Goal: Check status: Check status

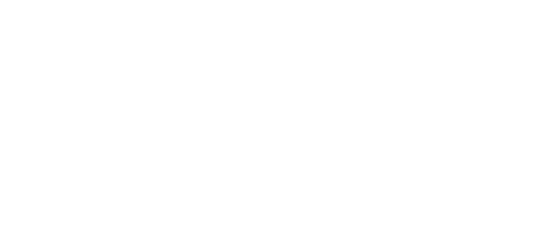
click at [168, 3] on html at bounding box center [267, 1] width 535 height 3
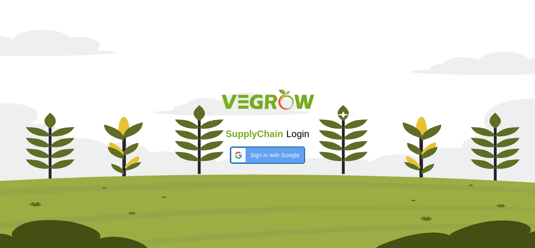
click at [265, 157] on span "Sign in with Google" at bounding box center [274, 155] width 49 height 8
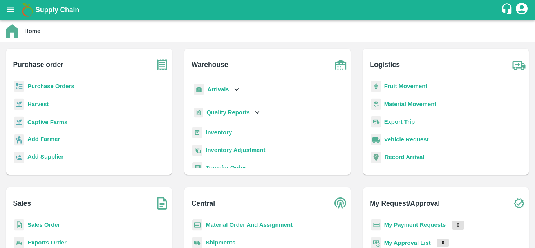
click at [51, 227] on b "Sales Order" at bounding box center [43, 225] width 32 height 6
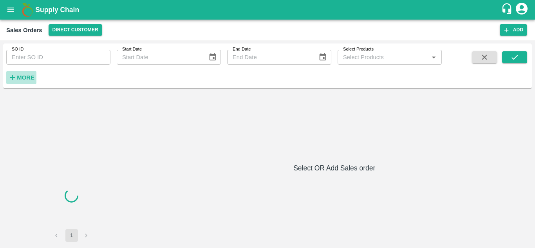
click at [30, 75] on strong "More" at bounding box center [26, 77] width 18 height 6
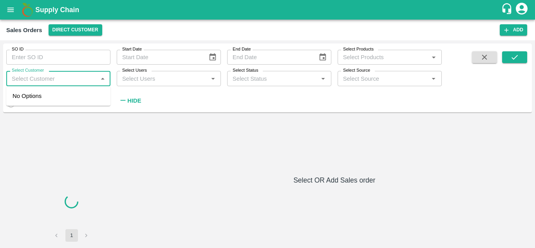
click at [46, 78] on input "Select Customer" at bounding box center [52, 78] width 87 height 10
click at [68, 82] on input "Select Customer" at bounding box center [52, 78] width 87 height 10
click at [102, 81] on icon "Close" at bounding box center [102, 78] width 9 height 9
click at [102, 81] on icon "Open" at bounding box center [102, 78] width 9 height 9
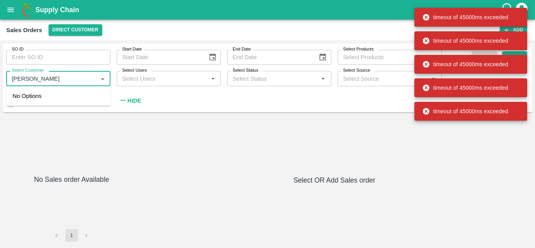
click at [75, 76] on input "Select Customer" at bounding box center [52, 78] width 87 height 10
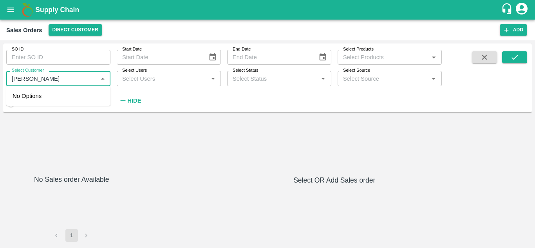
click at [75, 76] on input "Select Customer" at bounding box center [52, 78] width 87 height 10
type input "t"
type input "T.K"
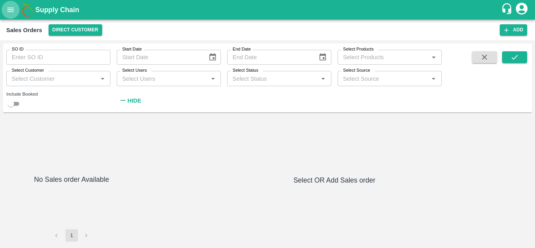
click at [10, 9] on icon "open drawer" at bounding box center [10, 9] width 9 height 9
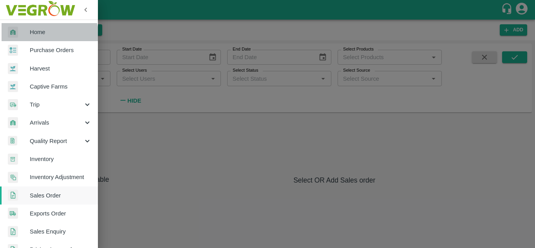
click at [46, 38] on link "Home" at bounding box center [49, 32] width 98 height 18
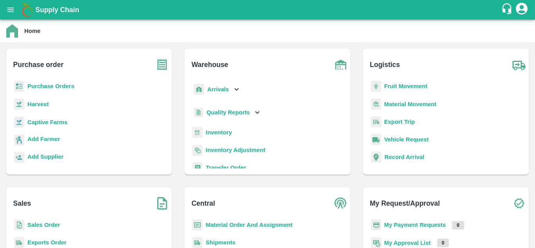
click at [37, 227] on b "Sales Order" at bounding box center [43, 225] width 32 height 6
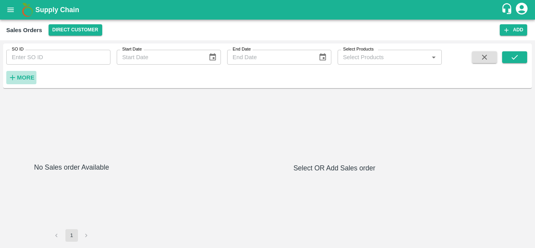
click at [20, 75] on strong "More" at bounding box center [26, 77] width 18 height 6
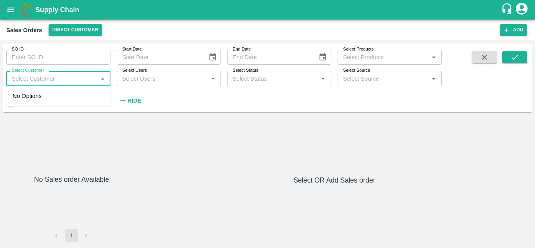
click at [29, 76] on input "Select Customer" at bounding box center [52, 78] width 87 height 10
type input "T K"
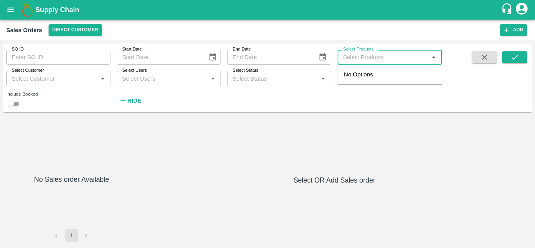
click at [389, 59] on input "Select Products" at bounding box center [383, 57] width 87 height 10
type input "PO"
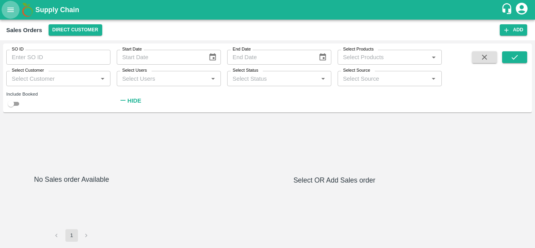
click at [7, 16] on button "open drawer" at bounding box center [11, 10] width 18 height 18
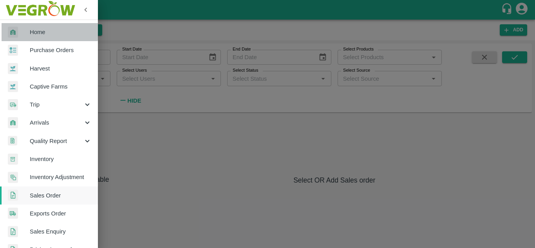
click at [49, 31] on span "Home" at bounding box center [61, 32] width 62 height 9
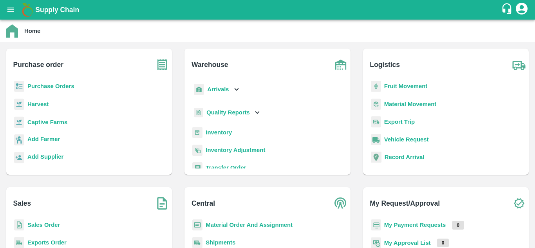
click at [45, 222] on b "Sales Order" at bounding box center [43, 225] width 32 height 6
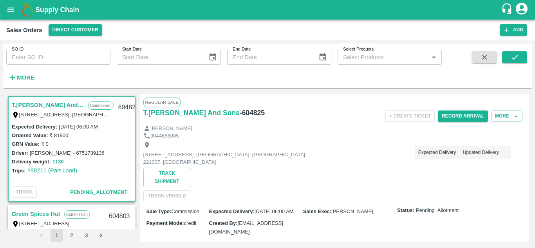
drag, startPoint x: 141, startPoint y: 111, endPoint x: 233, endPoint y: 119, distance: 92.4
click at [233, 119] on div "Regular Sale T.Kishore Kapoor And Sons - 604825 + Create Ticket Record Arrival …" at bounding box center [334, 167] width 389 height 147
copy h6 "T.[PERSON_NAME] And Sons"
click at [29, 73] on h6 "More" at bounding box center [26, 77] width 18 height 10
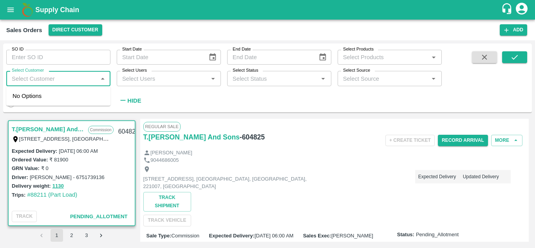
click at [33, 78] on input "Select Customer" at bounding box center [52, 78] width 87 height 10
paste input "T.[PERSON_NAME] And Sons"
type input "T.Kis"
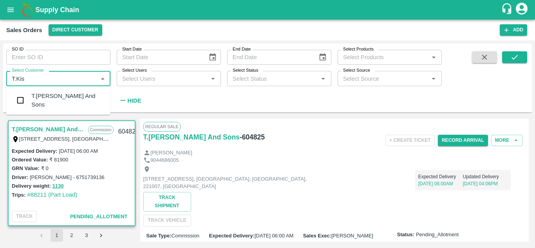
click at [80, 101] on div "T.[PERSON_NAME] And Sons" at bounding box center [67, 101] width 73 height 18
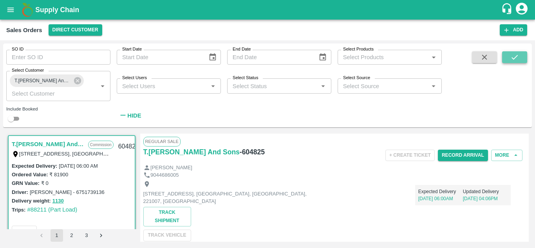
click at [513, 58] on icon "submit" at bounding box center [514, 57] width 9 height 9
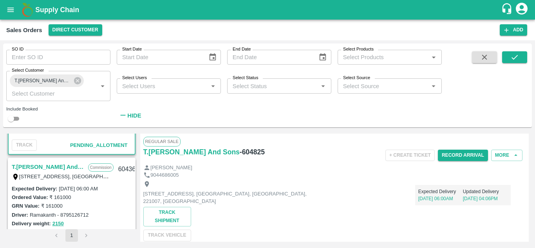
scroll to position [122, 0]
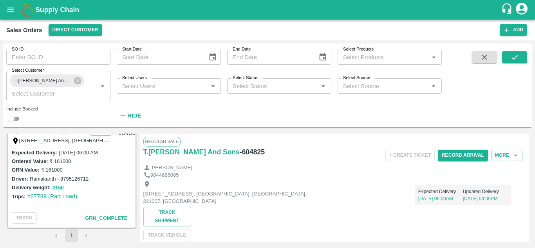
click at [16, 119] on input "checkbox" at bounding box center [11, 118] width 28 height 9
checkbox input "true"
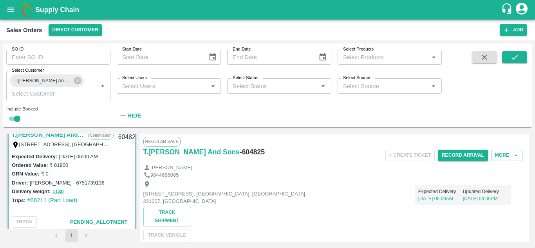
scroll to position [0, 0]
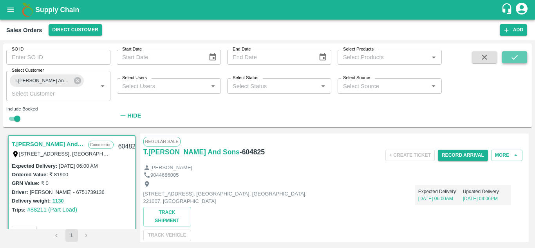
click at [522, 54] on button "submit" at bounding box center [514, 57] width 25 height 12
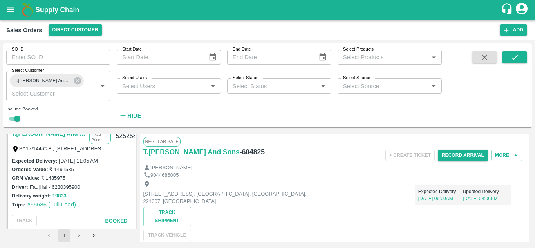
scroll to position [2623, 0]
click at [99, 179] on div "GRN Value: ₹ 1485975" at bounding box center [72, 177] width 120 height 9
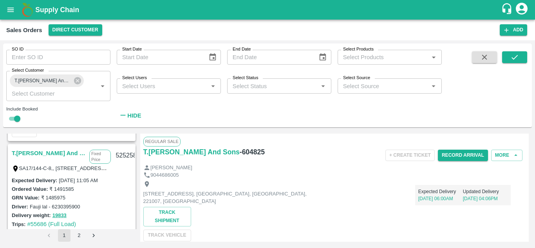
scroll to position [2602, 0]
click at [52, 155] on link "T.[PERSON_NAME] And Sons" at bounding box center [49, 153] width 74 height 10
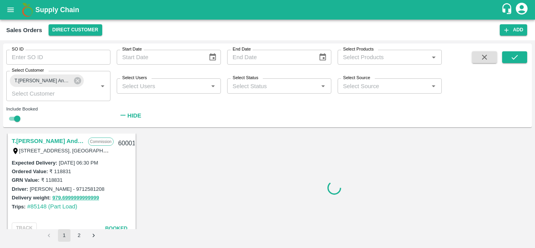
scroll to position [2397, 0]
click at [63, 137] on link "T.[PERSON_NAME] And Sons" at bounding box center [48, 141] width 72 height 10
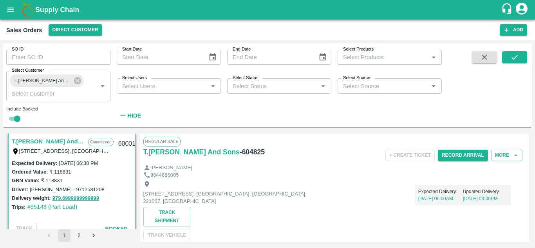
click at [59, 142] on link "T.[PERSON_NAME] And Sons" at bounding box center [48, 141] width 72 height 10
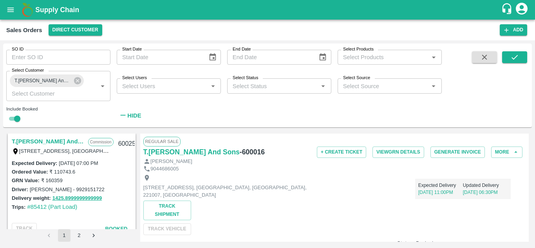
scroll to position [2287, 0]
click at [63, 141] on link "T.[PERSON_NAME] And Sons" at bounding box center [48, 142] width 72 height 10
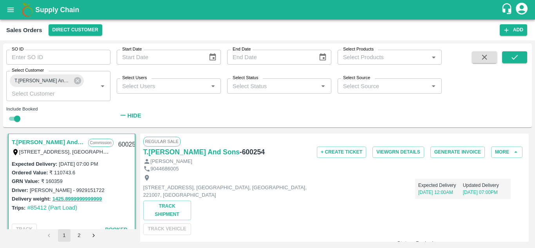
click at [251, 153] on h6 "- 600254" at bounding box center [252, 151] width 25 height 11
copy h6 "600254"
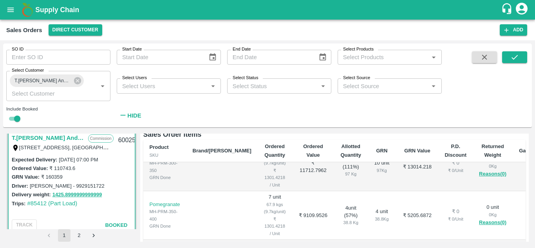
scroll to position [312, 0]
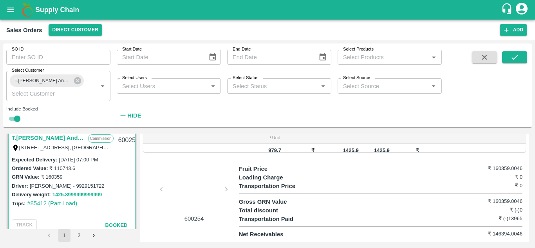
click at [177, 187] on div at bounding box center [194, 191] width 59 height 41
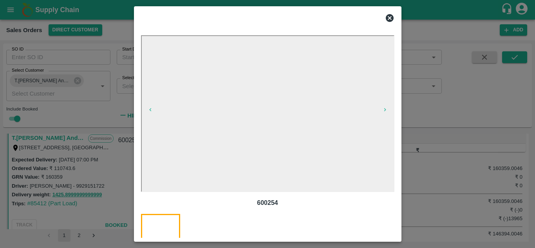
click at [389, 18] on icon at bounding box center [389, 17] width 9 height 9
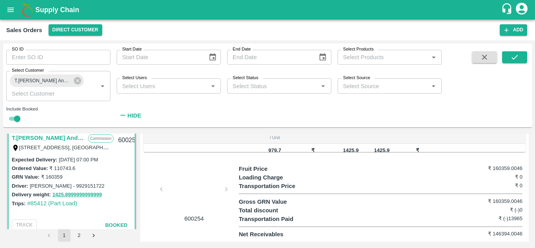
click at [189, 180] on div at bounding box center [194, 191] width 59 height 41
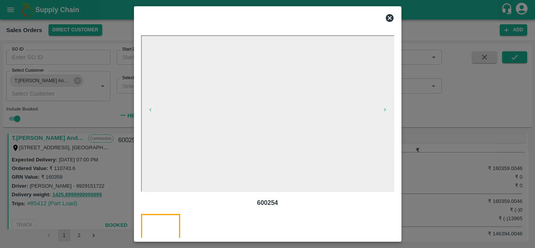
click at [386, 18] on icon at bounding box center [390, 18] width 8 height 8
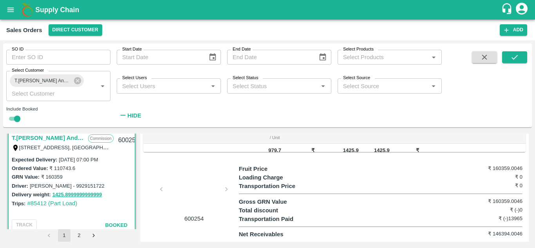
click at [187, 180] on div at bounding box center [194, 191] width 59 height 41
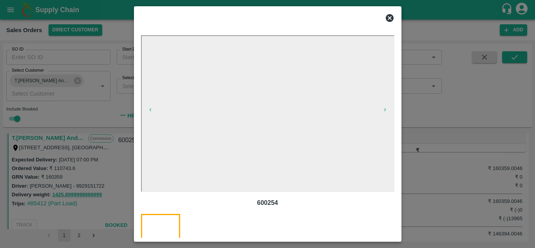
click at [389, 18] on icon at bounding box center [389, 17] width 9 height 9
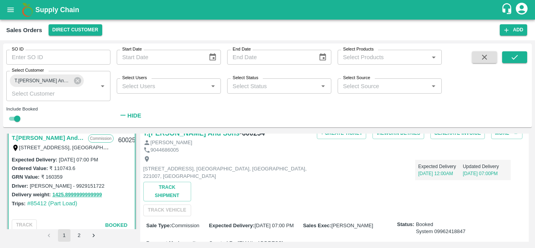
scroll to position [0, 0]
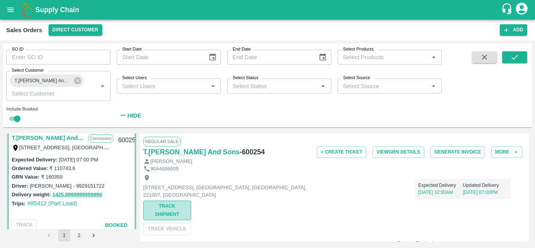
click at [159, 213] on button "Track Shipment" at bounding box center [167, 210] width 48 height 20
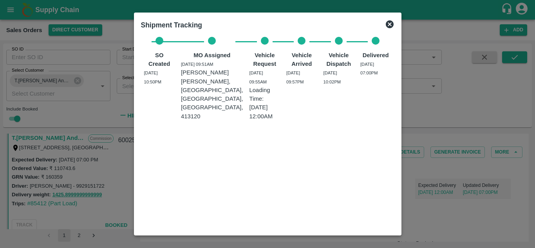
click at [394, 24] on icon at bounding box center [389, 24] width 9 height 9
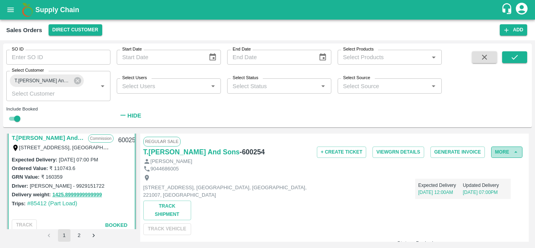
click at [499, 156] on button "More" at bounding box center [506, 151] width 31 height 11
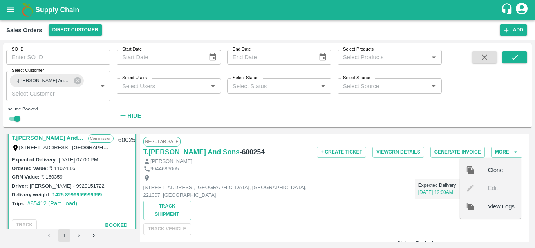
click at [379, 207] on div "Shop No B 27 , , Pahariya fruit mandi, Pahariya , Varanasi, U.P 221007, Varanas…" at bounding box center [334, 203] width 382 height 62
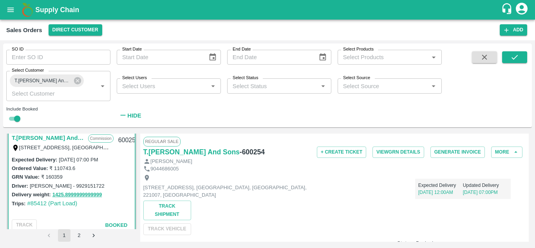
click at [122, 142] on div "600254" at bounding box center [129, 140] width 30 height 18
copy div "600254"
click at [65, 137] on link "T.[PERSON_NAME] And Sons" at bounding box center [48, 138] width 72 height 10
click at [50, 190] on div "Delivery weight: 1425.8999999999999" at bounding box center [72, 194] width 120 height 9
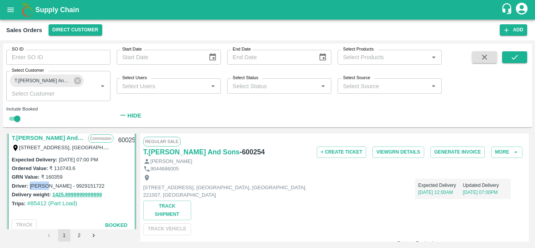
drag, startPoint x: 47, startPoint y: 185, endPoint x: 31, endPoint y: 185, distance: 16.4
click at [31, 185] on label "Raghav - 9929151722" at bounding box center [67, 186] width 75 height 6
copy label "Raghav"
drag, startPoint x: 85, startPoint y: 186, endPoint x: 52, endPoint y: 185, distance: 32.5
click at [52, 185] on div "Driver: Raghav - 9929151722" at bounding box center [72, 185] width 120 height 9
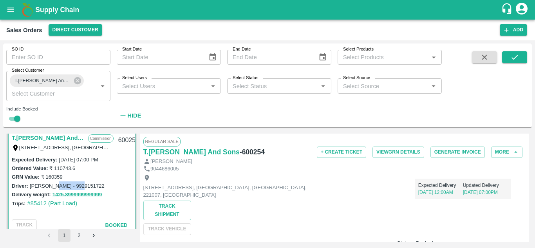
copy label "9929151722"
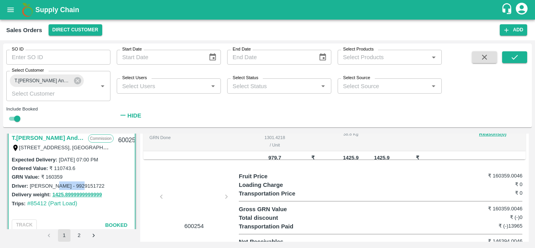
scroll to position [312, 0]
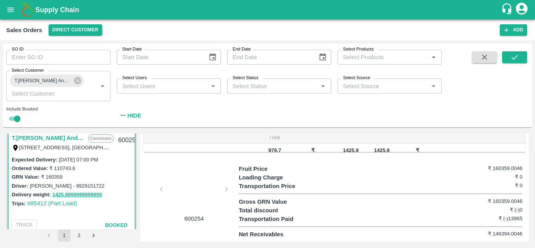
click at [186, 188] on div at bounding box center [194, 191] width 59 height 41
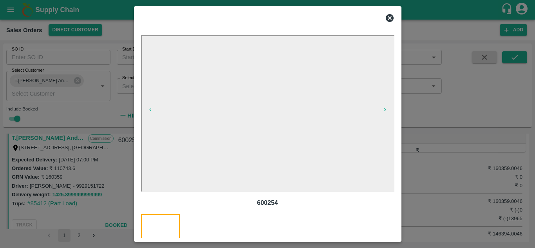
click at [393, 20] on icon at bounding box center [389, 17] width 9 height 9
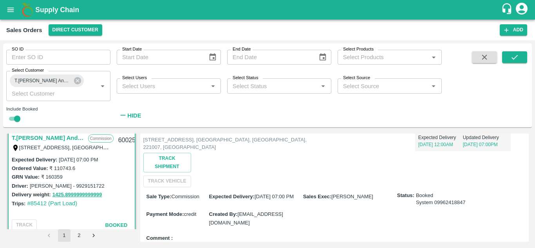
scroll to position [0, 0]
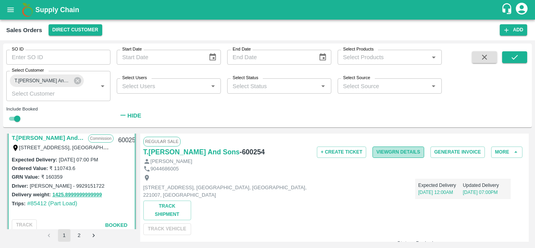
click at [402, 148] on button "View GRN Details" at bounding box center [398, 151] width 52 height 11
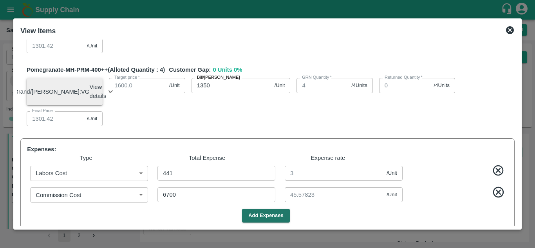
scroll to position [665, 0]
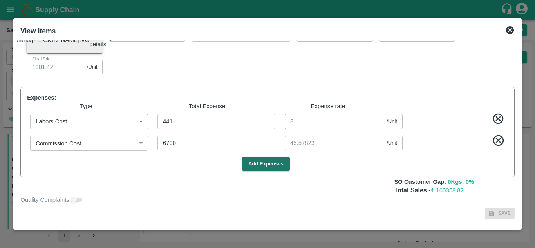
click at [509, 27] on icon at bounding box center [510, 30] width 8 height 8
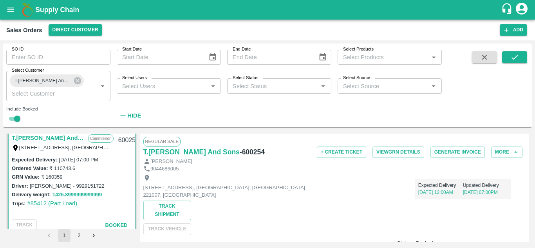
click at [241, 152] on h6 "- 600254" at bounding box center [252, 151] width 25 height 11
copy h6 "600254"
click at [30, 204] on link "#85412 (Part Load)" at bounding box center [52, 203] width 50 height 6
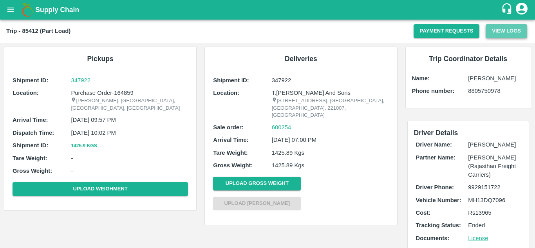
click at [512, 31] on button "View Logs" at bounding box center [505, 31] width 41 height 14
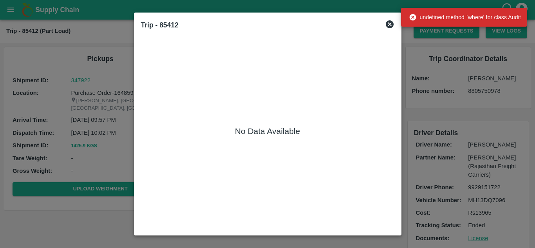
click at [393, 24] on icon at bounding box center [390, 24] width 8 height 8
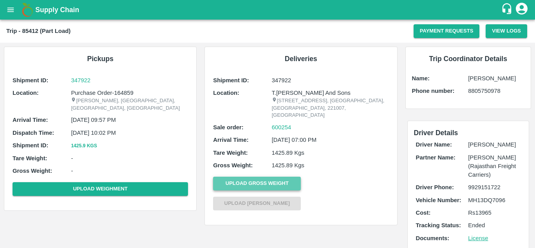
click at [254, 188] on button "Upload Gross Weight" at bounding box center [257, 184] width 88 height 14
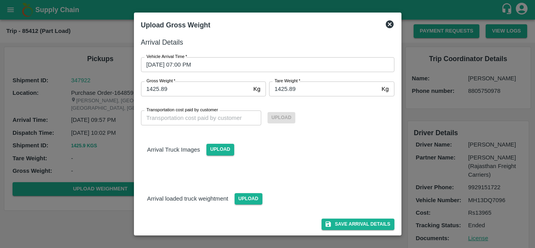
click at [389, 25] on icon at bounding box center [390, 24] width 8 height 8
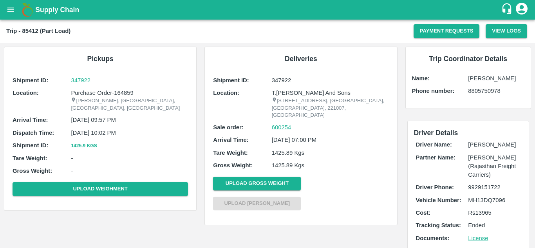
click at [278, 126] on link "600254" at bounding box center [282, 127] width 20 height 9
click at [31, 30] on b "Trip - 85412 (Part Load)" at bounding box center [38, 31] width 64 height 6
copy b "85412"
click at [476, 240] on link "License" at bounding box center [478, 238] width 20 height 6
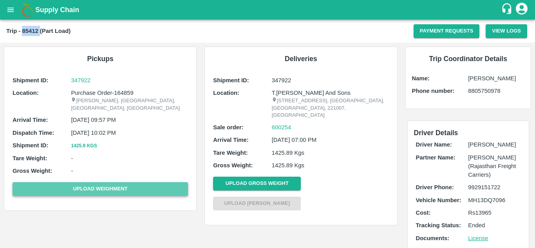
click at [139, 182] on button "Upload Weighment" at bounding box center [100, 189] width 175 height 14
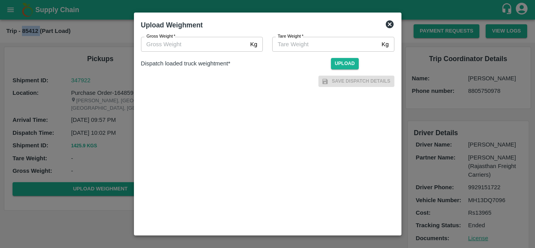
click at [388, 27] on icon at bounding box center [390, 24] width 8 height 8
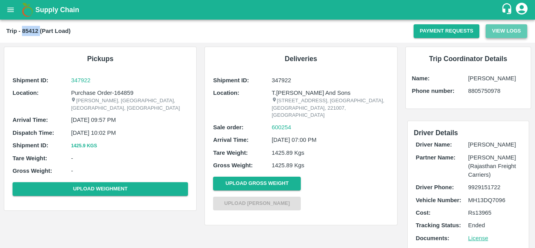
click at [518, 29] on button "View Logs" at bounding box center [505, 31] width 41 height 14
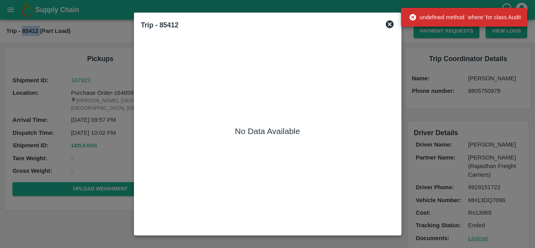
click at [387, 23] on icon at bounding box center [390, 24] width 8 height 8
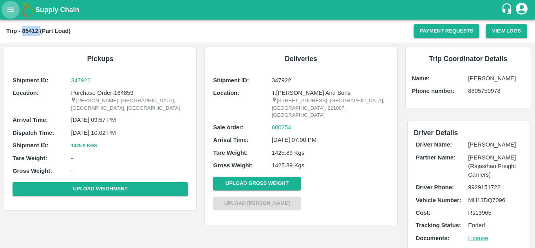
click at [8, 11] on icon "open drawer" at bounding box center [10, 9] width 9 height 9
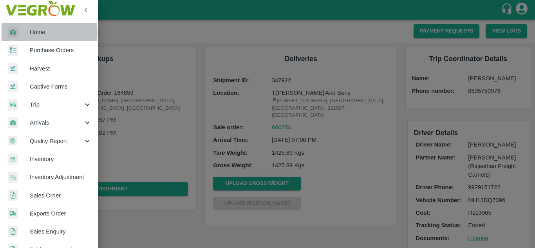
click at [43, 32] on span "Home" at bounding box center [61, 32] width 62 height 9
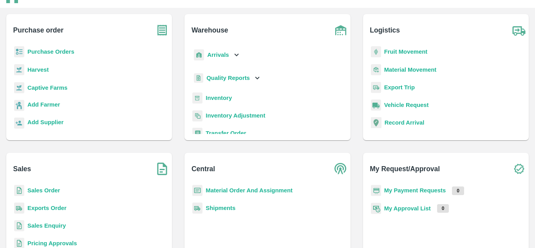
click at [414, 108] on b "Vehicle Request" at bounding box center [406, 105] width 45 height 6
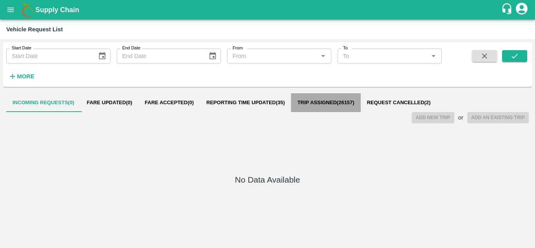
click at [333, 104] on span "Trip Assigned ( 26157 )" at bounding box center [325, 102] width 57 height 6
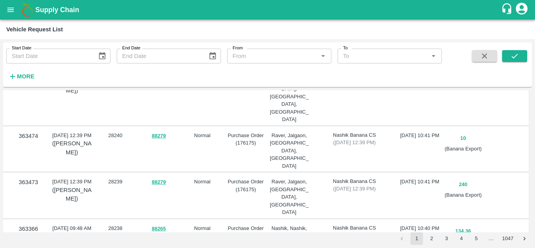
scroll to position [906, 0]
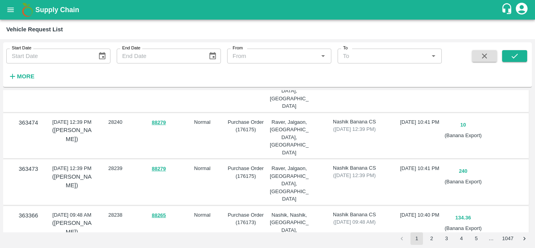
click at [37, 77] on div "Start Date Start Date End Date End Date From From   * To To   * More" at bounding box center [221, 62] width 442 height 41
click at [27, 77] on strong "More" at bounding box center [26, 76] width 18 height 6
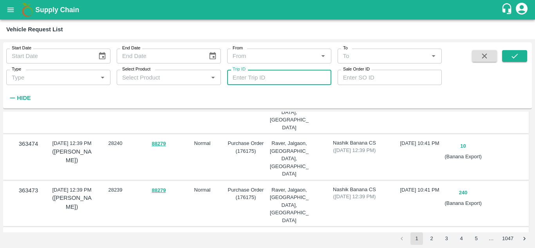
click at [253, 78] on input "Trip ID" at bounding box center [279, 77] width 104 height 15
paste input "text"
type input "85412"
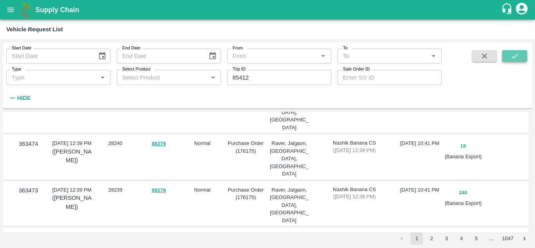
click at [519, 59] on icon "submit" at bounding box center [514, 56] width 9 height 9
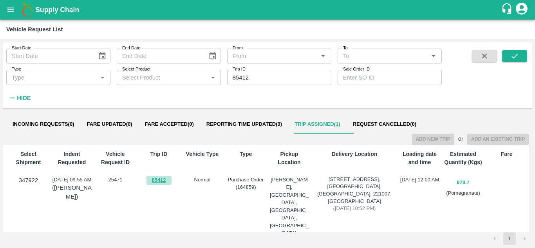
click at [157, 178] on link "85412" at bounding box center [158, 180] width 25 height 9
click at [11, 14] on button "open drawer" at bounding box center [11, 10] width 18 height 18
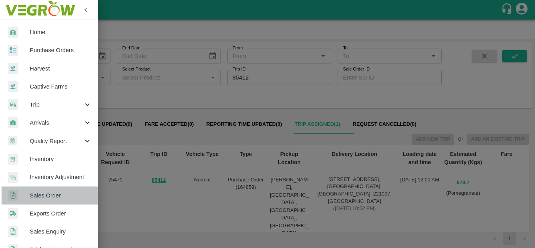
click at [54, 194] on span "Sales Order" at bounding box center [61, 195] width 62 height 9
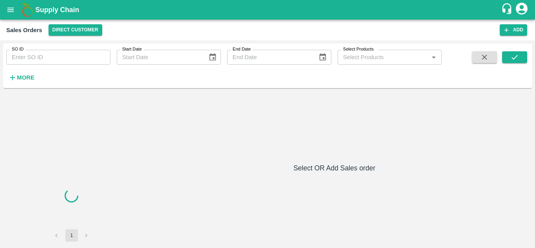
click at [26, 75] on strong "More" at bounding box center [26, 77] width 18 height 6
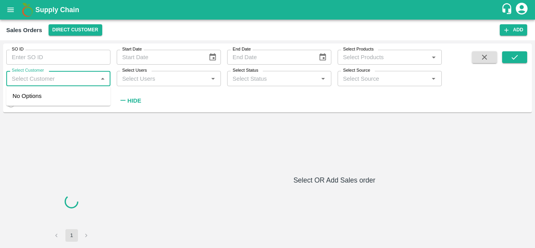
click at [33, 81] on input "Select Customer" at bounding box center [52, 78] width 87 height 10
type input "t.kisho"
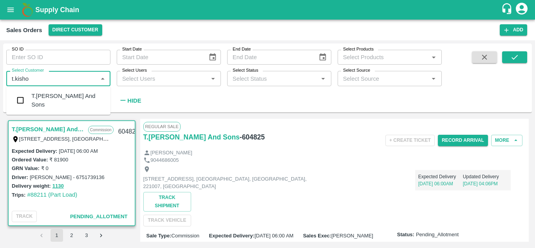
click at [36, 101] on div "T.[PERSON_NAME] And Sons" at bounding box center [67, 101] width 73 height 18
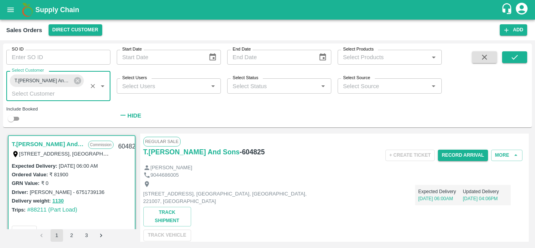
click at [13, 116] on input "checkbox" at bounding box center [11, 118] width 28 height 9
checkbox input "true"
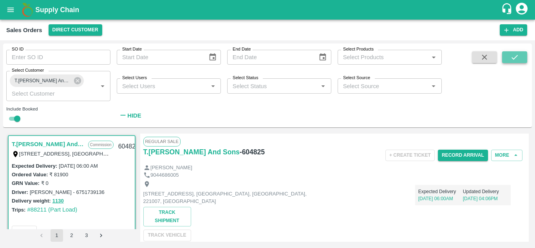
click at [511, 63] on button "submit" at bounding box center [514, 57] width 25 height 12
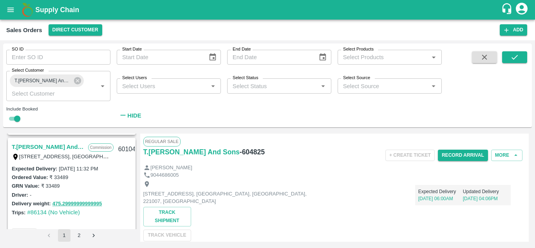
scroll to position [2172, 0]
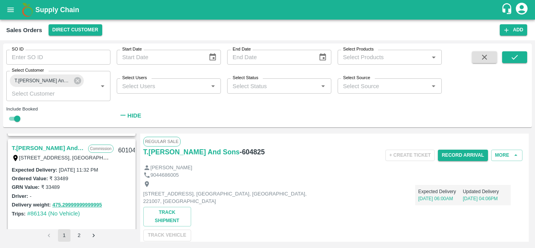
click at [59, 147] on link "T.[PERSON_NAME] And Sons" at bounding box center [48, 148] width 72 height 10
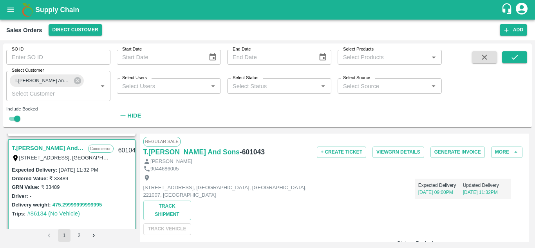
click at [251, 153] on h6 "- 601043" at bounding box center [252, 151] width 25 height 11
copy h6 "601043"
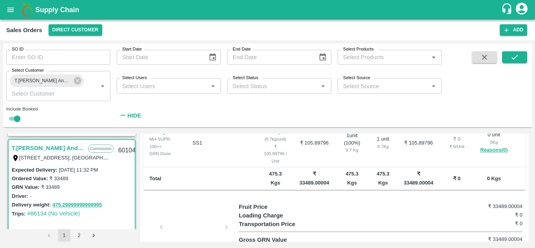
scroll to position [312, 0]
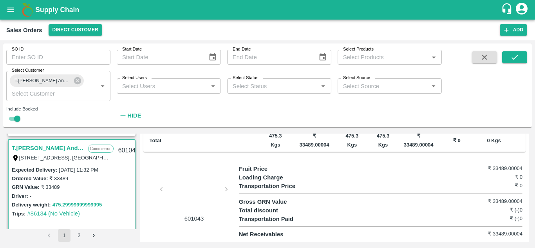
click at [190, 183] on div at bounding box center [194, 191] width 59 height 41
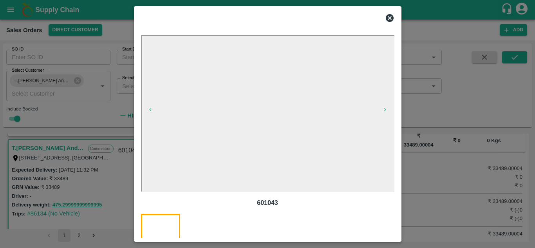
click at [391, 16] on icon at bounding box center [389, 17] width 9 height 9
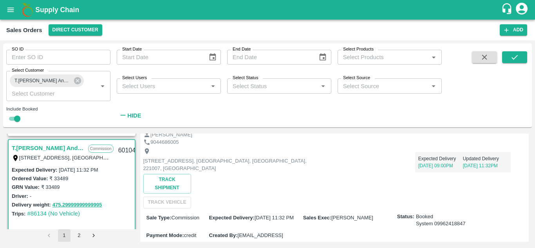
scroll to position [0, 0]
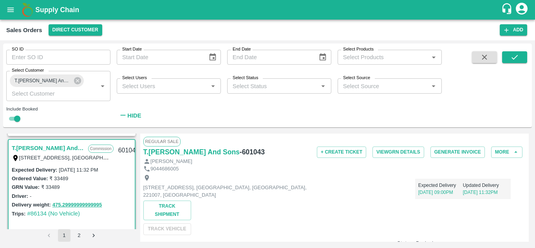
click at [251, 150] on h6 "- 601043" at bounding box center [252, 151] width 25 height 11
copy h6 "601043"
click at [412, 150] on button "View GRN Details" at bounding box center [398, 151] width 52 height 11
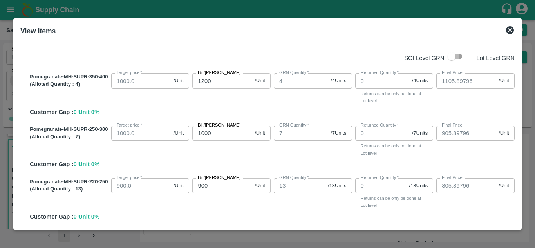
click at [449, 54] on input "checkbox" at bounding box center [451, 56] width 45 height 15
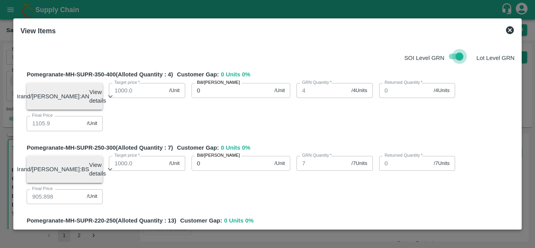
click at [457, 58] on input "checkbox" at bounding box center [459, 56] width 45 height 15
checkbox input "false"
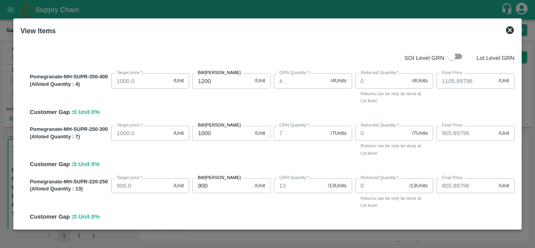
click at [512, 29] on icon at bounding box center [510, 30] width 8 height 8
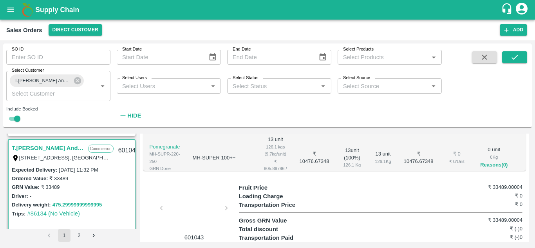
scroll to position [312, 0]
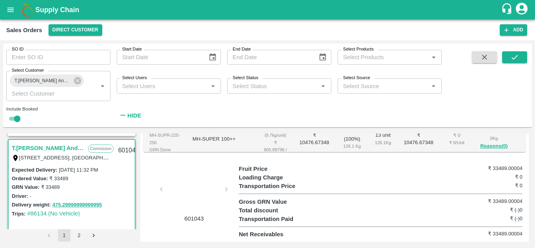
click at [172, 187] on div at bounding box center [194, 191] width 59 height 41
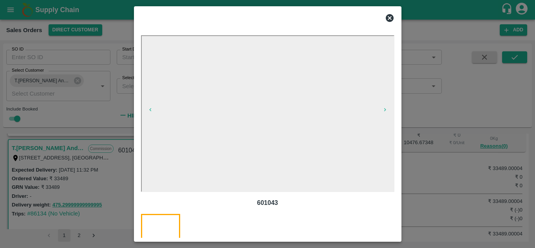
click at [391, 20] on icon at bounding box center [390, 18] width 8 height 8
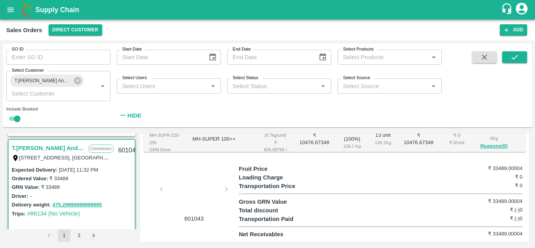
click at [197, 200] on div at bounding box center [194, 191] width 59 height 41
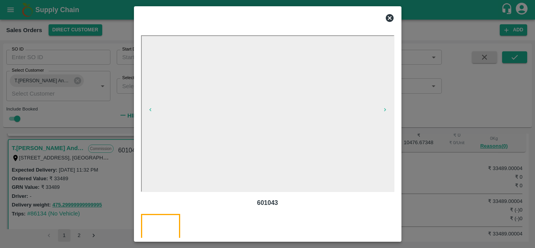
click at [391, 18] on icon at bounding box center [390, 18] width 8 height 8
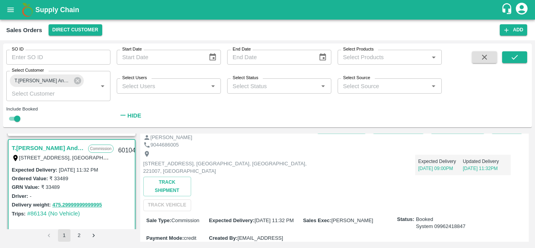
scroll to position [0, 0]
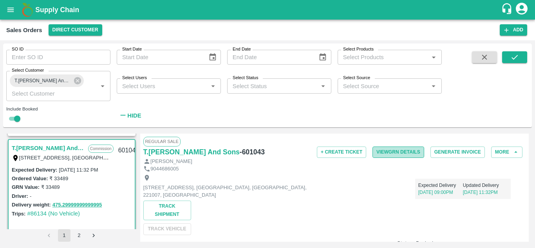
click at [395, 152] on button "View GRN Details" at bounding box center [398, 151] width 52 height 11
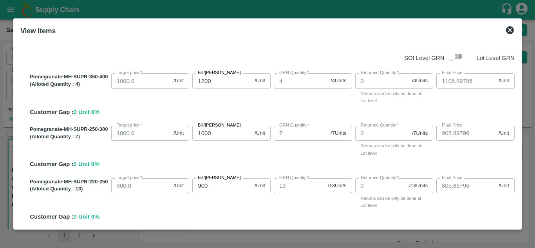
click at [452, 54] on input "checkbox" at bounding box center [451, 56] width 45 height 15
checkbox input "true"
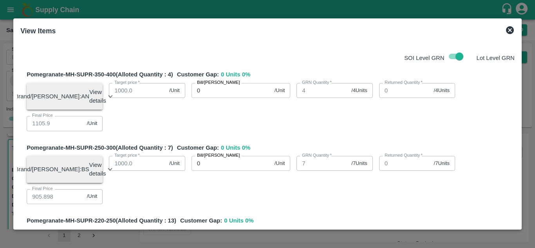
click at [89, 97] on p "View details" at bounding box center [97, 97] width 17 height 18
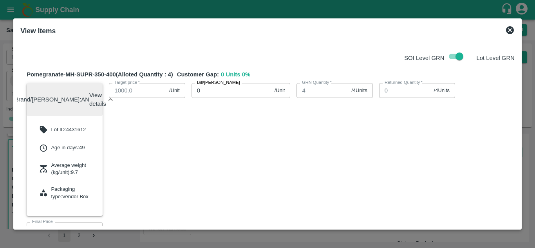
click at [89, 97] on p "View details" at bounding box center [97, 100] width 17 height 18
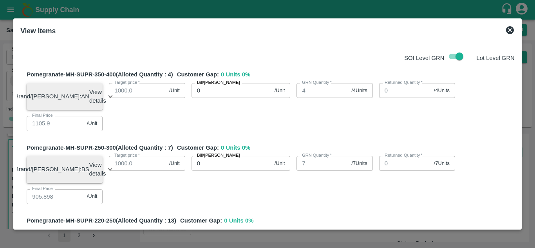
click at [510, 27] on icon at bounding box center [510, 30] width 8 height 8
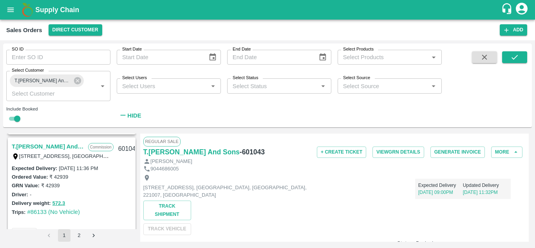
scroll to position [2066, 0]
click at [61, 144] on link "T.[PERSON_NAME] And Sons" at bounding box center [48, 146] width 72 height 10
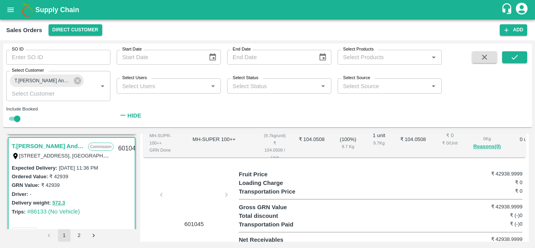
scroll to position [312, 0]
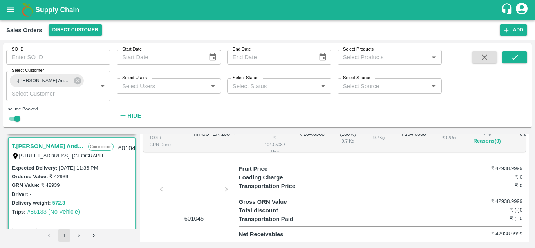
click at [193, 191] on div at bounding box center [194, 191] width 59 height 41
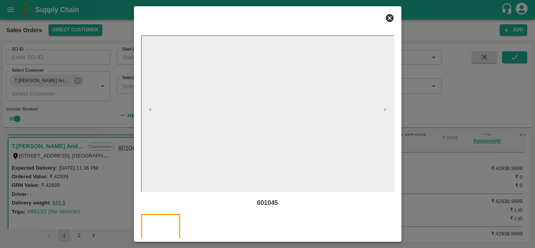
click at [389, 17] on icon at bounding box center [390, 18] width 8 height 8
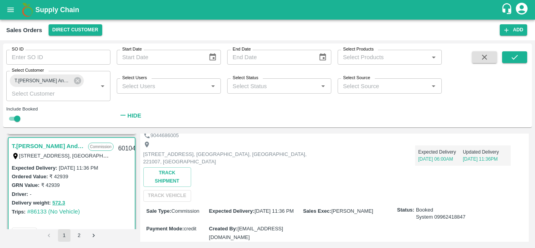
scroll to position [0, 0]
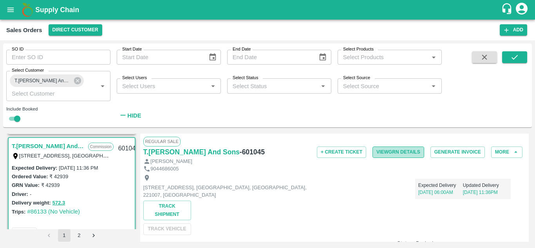
click at [398, 151] on button "View GRN Details" at bounding box center [398, 151] width 52 height 11
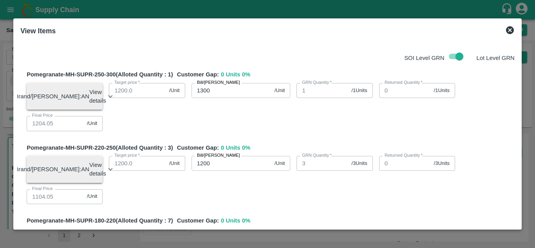
click at [510, 33] on icon at bounding box center [510, 30] width 8 height 8
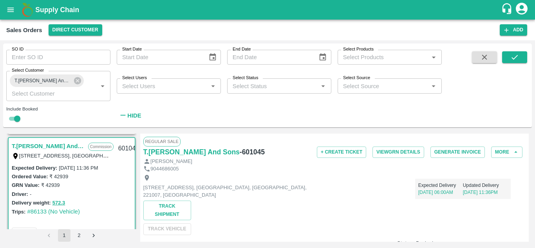
click at [249, 149] on h6 "- 601045" at bounding box center [252, 151] width 25 height 11
copy h6 "601045"
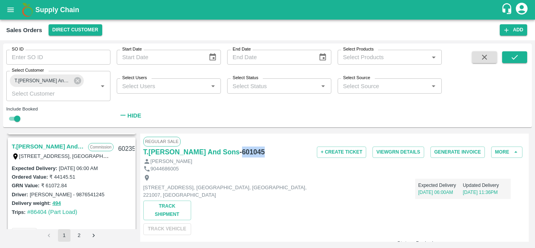
scroll to position [1956, 0]
click at [53, 147] on link "T.[PERSON_NAME] And Sons" at bounding box center [48, 147] width 72 height 10
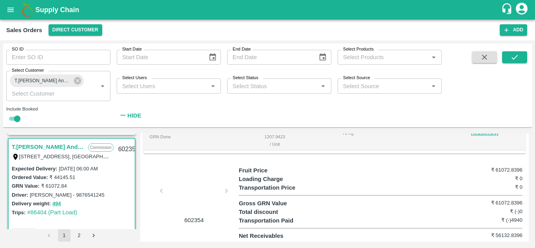
scroll to position [312, 0]
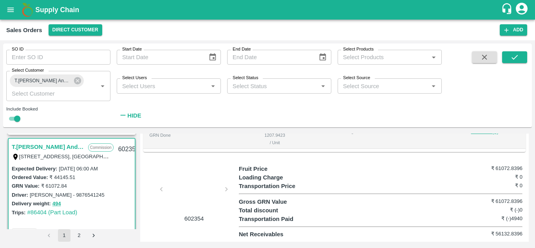
click at [192, 186] on div at bounding box center [194, 191] width 59 height 41
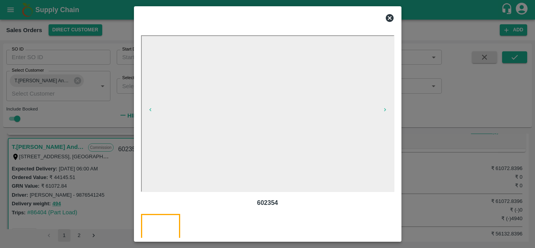
click at [389, 20] on icon at bounding box center [390, 18] width 8 height 8
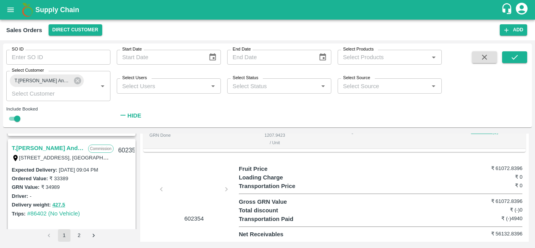
scroll to position [1846, 0]
click at [63, 149] on link "T.[PERSON_NAME] And Sons" at bounding box center [48, 148] width 72 height 10
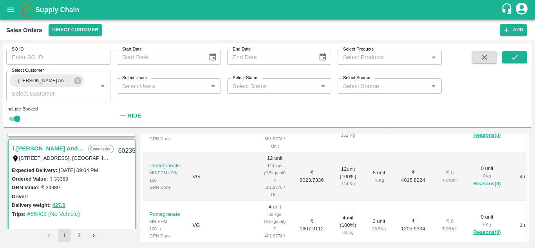
scroll to position [312, 0]
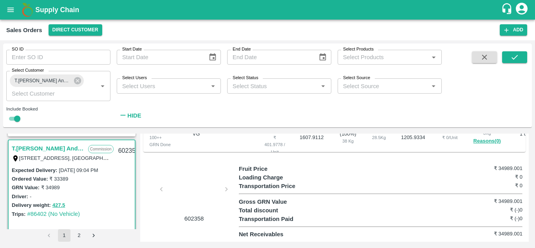
click at [195, 175] on div at bounding box center [194, 191] width 59 height 41
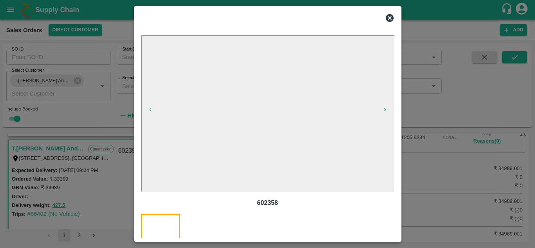
click at [388, 20] on icon at bounding box center [390, 18] width 8 height 8
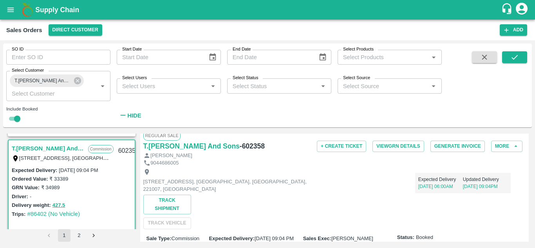
scroll to position [5, 0]
click at [250, 145] on h6 "- 602358" at bounding box center [252, 146] width 25 height 11
copy h6 "602358"
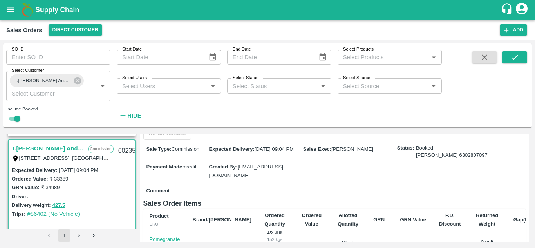
scroll to position [0, 0]
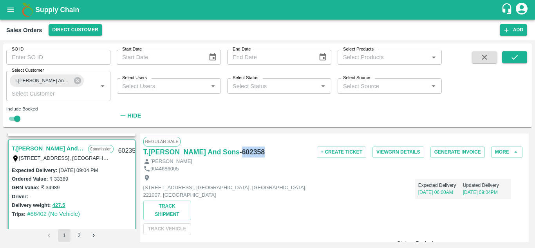
copy h6 "602358"
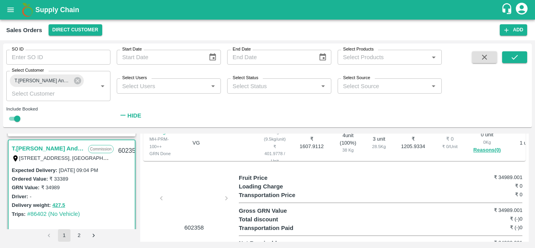
scroll to position [312, 0]
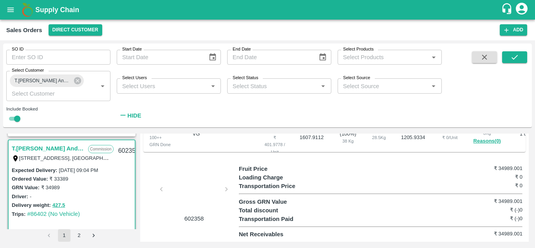
click at [190, 182] on div at bounding box center [194, 191] width 59 height 41
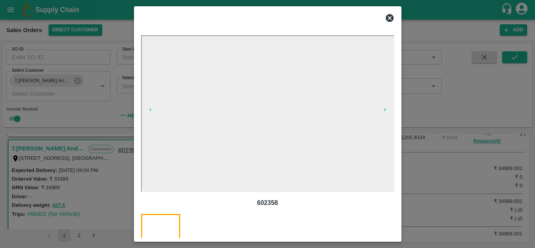
click at [389, 19] on icon at bounding box center [390, 18] width 8 height 8
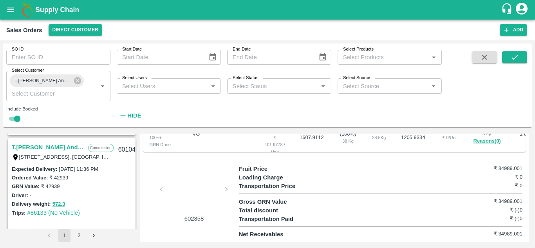
scroll to position [2065, 0]
click at [58, 144] on link "T.[PERSON_NAME] And Sons" at bounding box center [48, 147] width 72 height 10
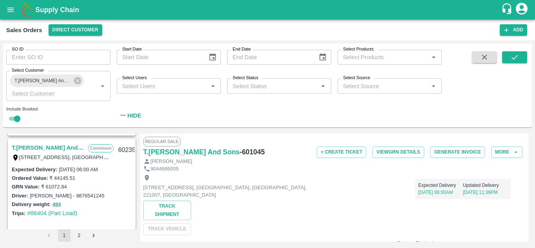
scroll to position [1954, 0]
click at [67, 146] on link "T.[PERSON_NAME] And Sons" at bounding box center [48, 148] width 72 height 10
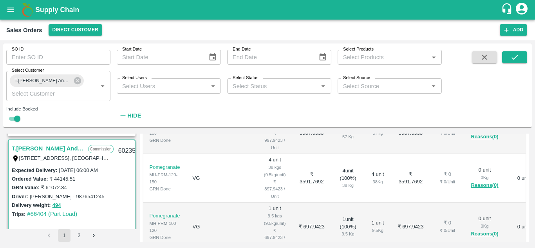
scroll to position [312, 0]
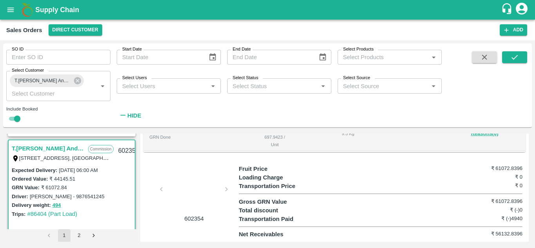
click at [187, 183] on div at bounding box center [194, 191] width 59 height 41
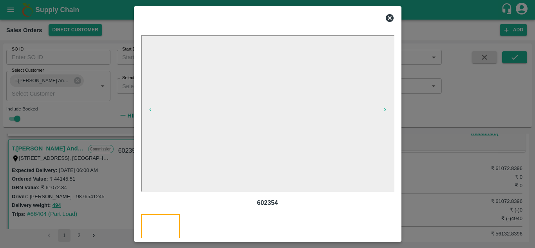
click at [388, 21] on icon at bounding box center [390, 18] width 8 height 8
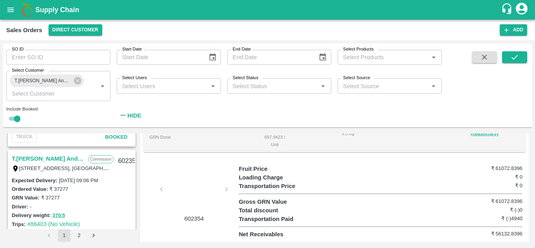
scroll to position [1726, 0]
click at [69, 159] on link "T.[PERSON_NAME] And Sons" at bounding box center [48, 159] width 72 height 10
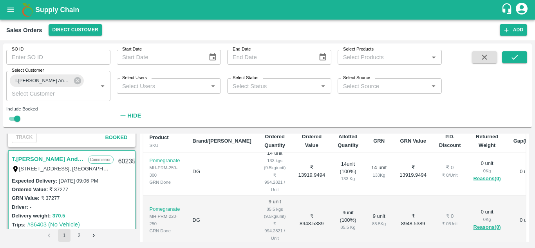
scroll to position [312, 0]
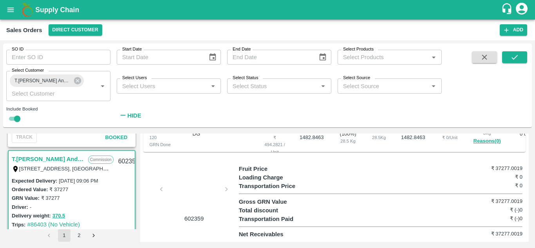
click at [190, 182] on div at bounding box center [194, 191] width 59 height 41
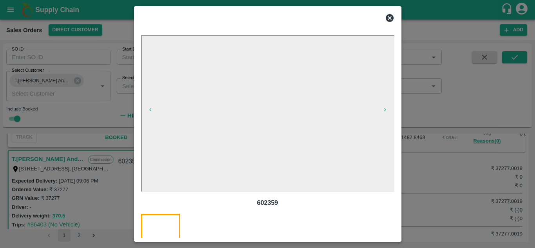
click at [390, 17] on icon at bounding box center [389, 17] width 9 height 9
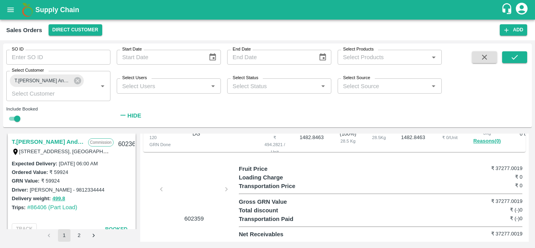
scroll to position [1634, 0]
click at [67, 142] on link "T.[PERSON_NAME] And Sons" at bounding box center [48, 142] width 72 height 10
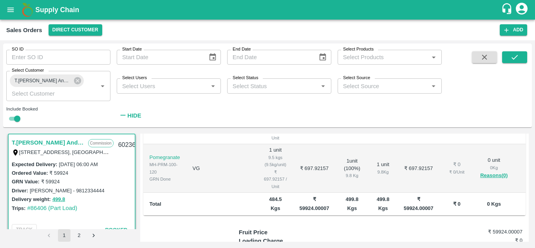
scroll to position [312, 0]
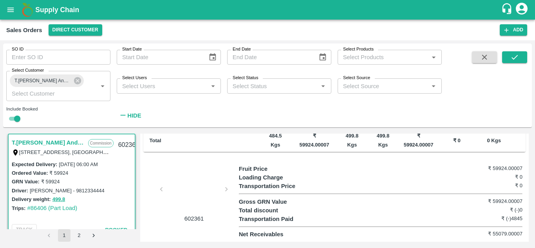
click at [187, 182] on div at bounding box center [194, 191] width 59 height 41
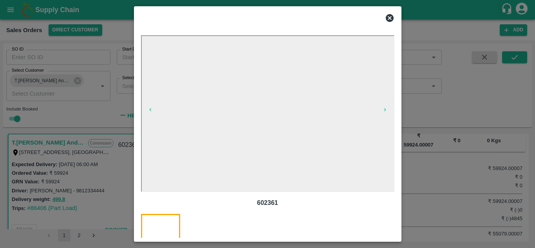
click at [388, 16] on icon at bounding box center [390, 18] width 8 height 8
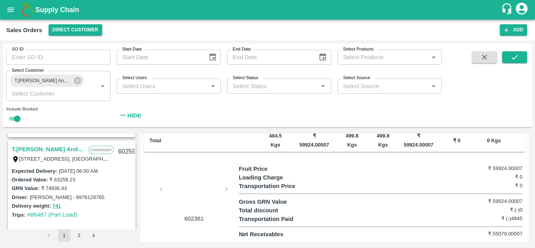
scroll to position [1518, 0]
click at [62, 149] on link "T.[PERSON_NAME] And Sons" at bounding box center [48, 149] width 72 height 10
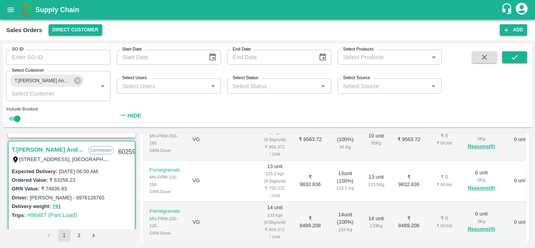
scroll to position [312, 0]
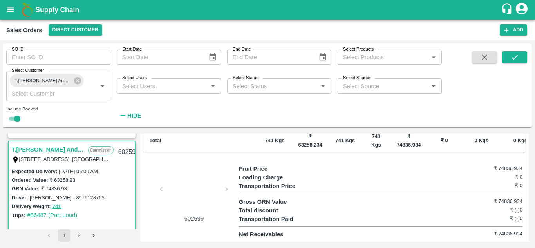
click at [181, 193] on div at bounding box center [194, 191] width 59 height 41
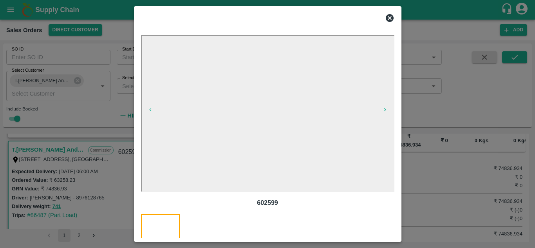
click at [388, 17] on icon at bounding box center [390, 18] width 8 height 8
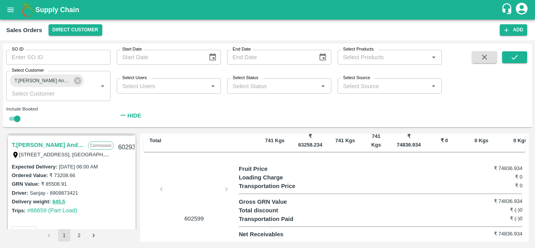
scroll to position [1413, 0]
click at [64, 143] on link "T.[PERSON_NAME] And Sons" at bounding box center [48, 146] width 72 height 10
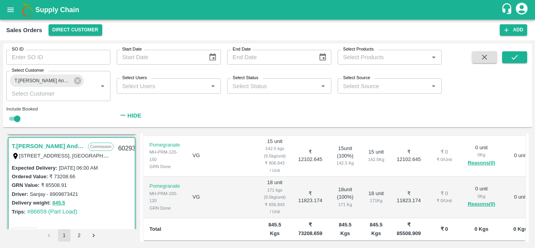
scroll to position [312, 0]
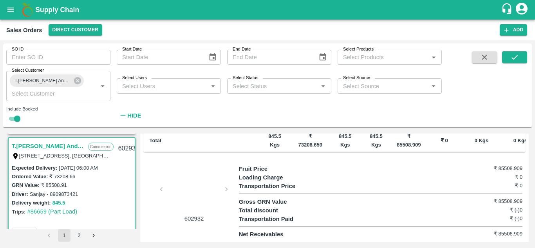
click at [202, 182] on div at bounding box center [194, 191] width 59 height 41
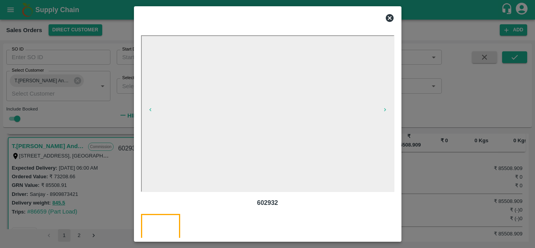
click at [385, 19] on icon at bounding box center [389, 17] width 9 height 9
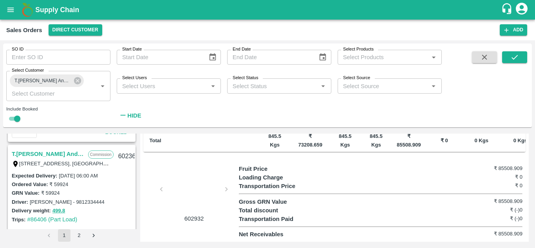
scroll to position [1621, 0]
click at [64, 152] on link "T.[PERSON_NAME] And Sons" at bounding box center [48, 155] width 72 height 10
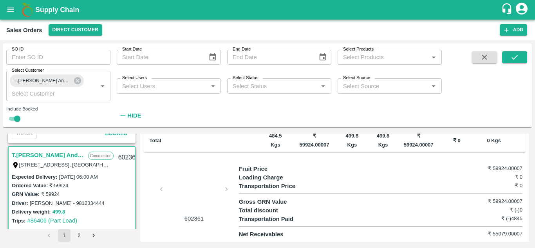
scroll to position [312, 0]
click at [193, 182] on div at bounding box center [194, 191] width 59 height 41
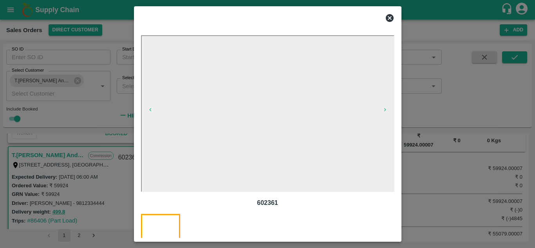
click at [390, 18] on icon at bounding box center [389, 17] width 9 height 9
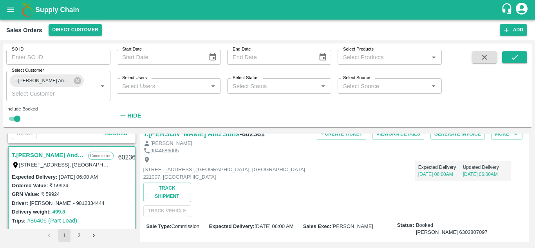
scroll to position [0, 0]
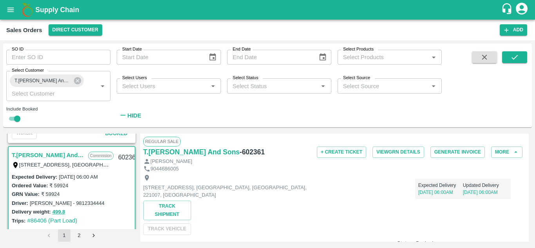
click at [247, 153] on h6 "- 602361" at bounding box center [252, 151] width 25 height 11
copy h6 "602361"
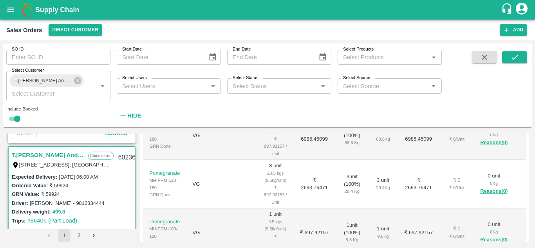
scroll to position [198, 0]
click at [368, 231] on td "1 unit 9.8 Kg" at bounding box center [382, 233] width 29 height 49
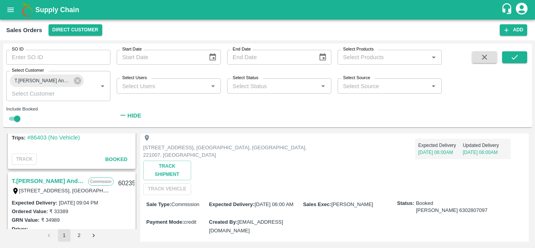
scroll to position [1815, 0]
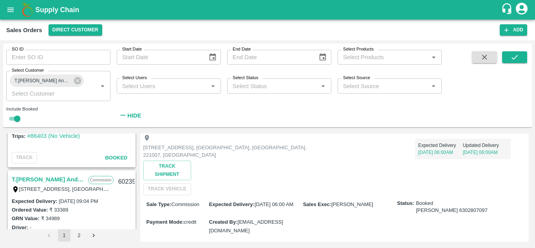
click at [45, 178] on link "T.[PERSON_NAME] And Sons" at bounding box center [48, 179] width 72 height 10
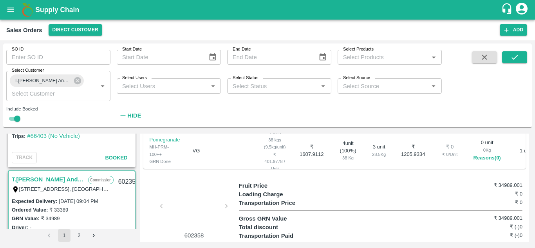
scroll to position [312, 0]
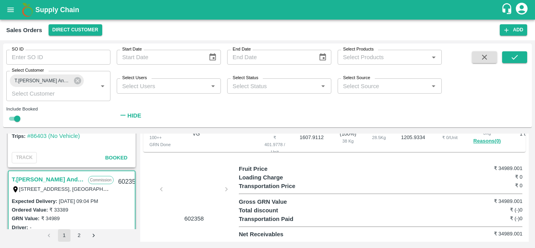
click at [199, 184] on div at bounding box center [194, 191] width 59 height 41
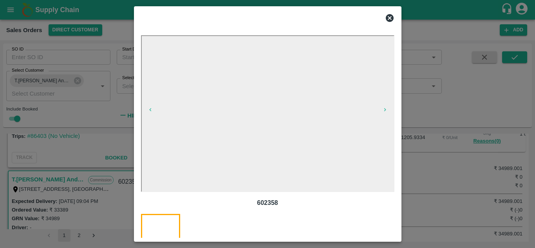
click at [388, 17] on icon at bounding box center [389, 17] width 9 height 9
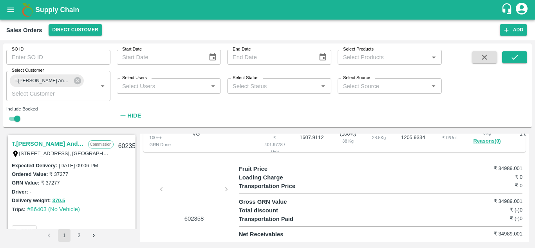
scroll to position [1741, 0]
click at [66, 141] on link "T.[PERSON_NAME] And Sons" at bounding box center [48, 144] width 72 height 10
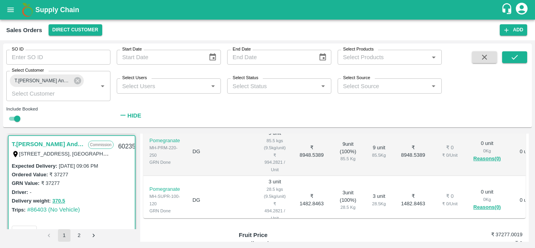
scroll to position [312, 0]
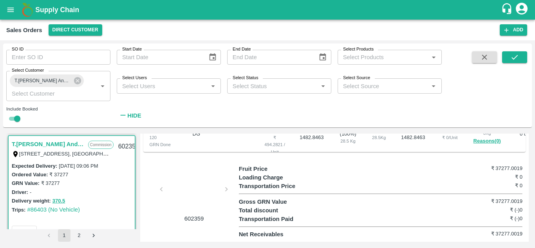
click at [188, 182] on div at bounding box center [194, 191] width 59 height 41
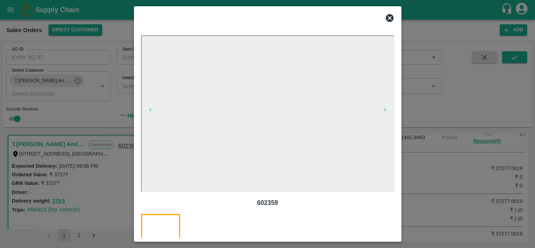
click at [389, 19] on icon at bounding box center [390, 18] width 8 height 8
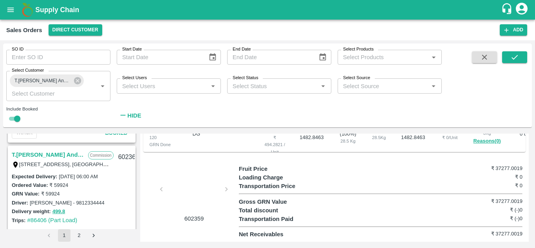
scroll to position [1621, 0]
click at [63, 151] on link "T.[PERSON_NAME] And Sons" at bounding box center [48, 155] width 72 height 10
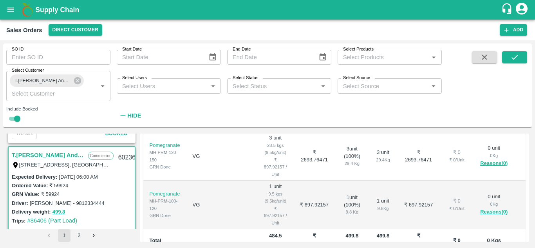
scroll to position [312, 0]
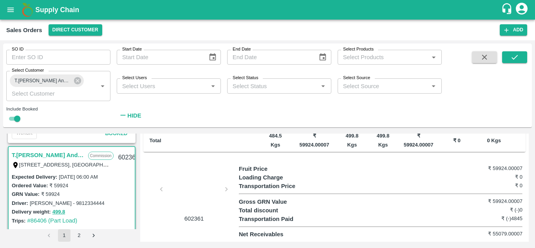
click at [191, 192] on div at bounding box center [194, 191] width 59 height 41
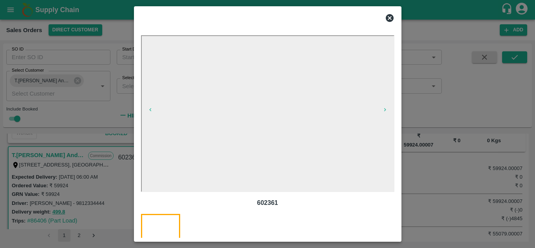
click at [389, 16] on icon at bounding box center [390, 18] width 8 height 8
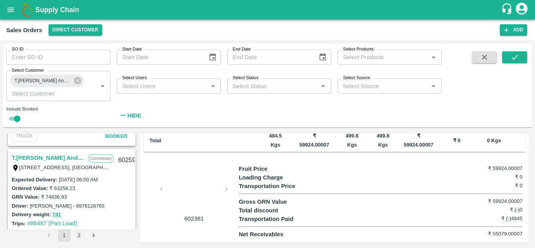
scroll to position [1509, 0]
click at [59, 153] on link "T.[PERSON_NAME] And Sons" at bounding box center [48, 158] width 72 height 10
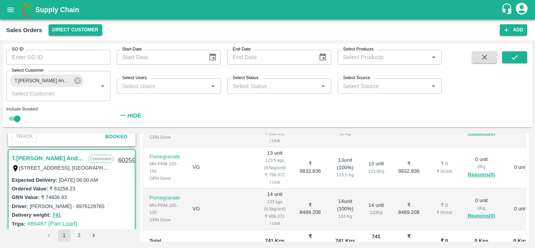
scroll to position [312, 0]
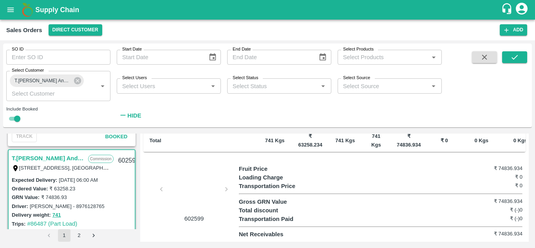
click at [200, 179] on div at bounding box center [194, 191] width 59 height 41
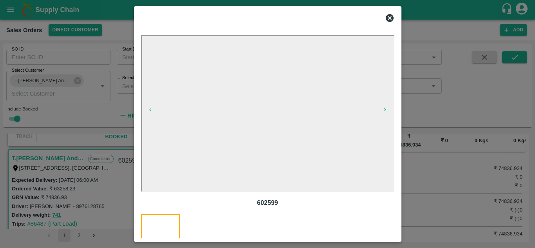
click at [392, 16] on icon at bounding box center [390, 18] width 8 height 8
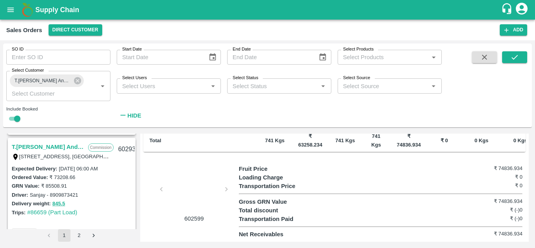
scroll to position [1412, 0]
click at [65, 146] on link "T.[PERSON_NAME] And Sons" at bounding box center [48, 147] width 72 height 10
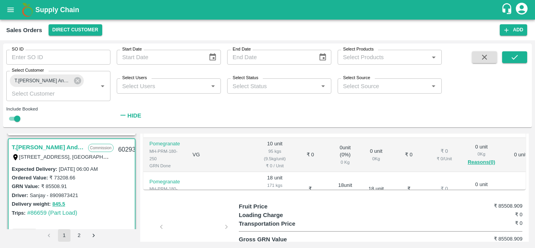
scroll to position [312, 0]
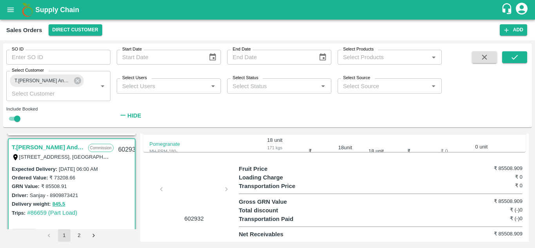
click at [186, 177] on div at bounding box center [194, 191] width 59 height 41
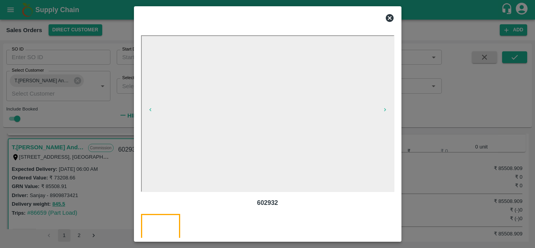
click at [390, 20] on icon at bounding box center [390, 18] width 8 height 8
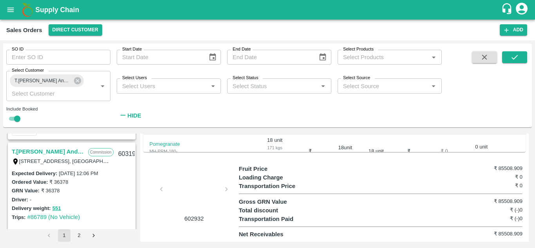
scroll to position [1298, 0]
click at [48, 150] on link "T.[PERSON_NAME] And Sons" at bounding box center [48, 152] width 72 height 10
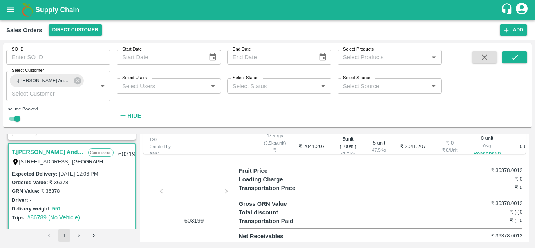
scroll to position [312, 0]
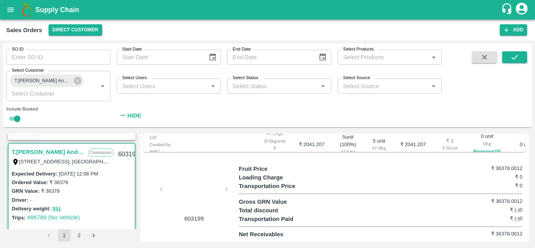
click at [195, 184] on div at bounding box center [194, 191] width 59 height 41
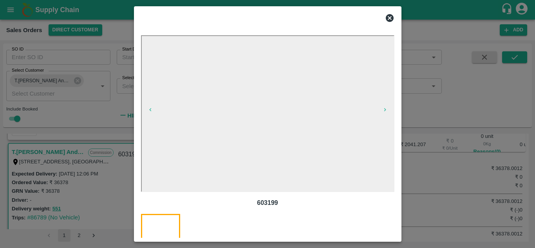
click at [386, 18] on icon at bounding box center [390, 18] width 8 height 8
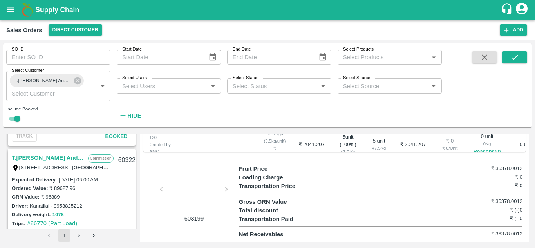
scroll to position [1183, 0]
click at [64, 158] on link "T.[PERSON_NAME] And Sons" at bounding box center [48, 158] width 72 height 10
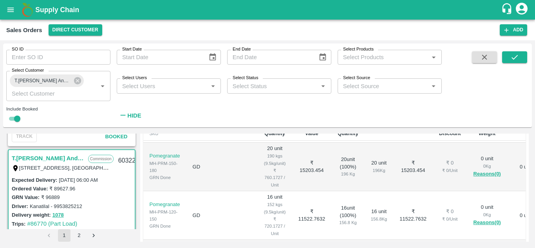
scroll to position [312, 0]
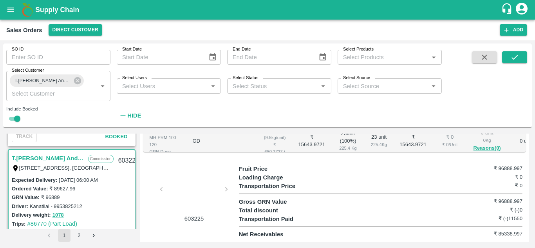
click at [187, 182] on div at bounding box center [194, 191] width 59 height 41
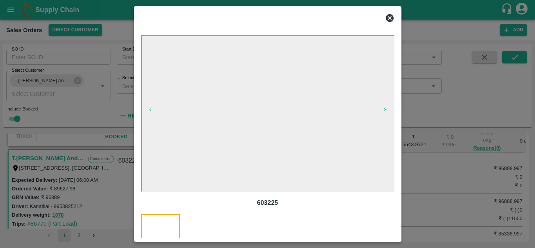
click at [387, 18] on icon at bounding box center [390, 18] width 8 height 8
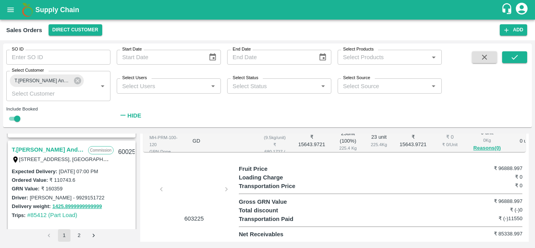
scroll to position [2281, 0]
click at [56, 151] on link "T.[PERSON_NAME] And Sons" at bounding box center [48, 149] width 72 height 10
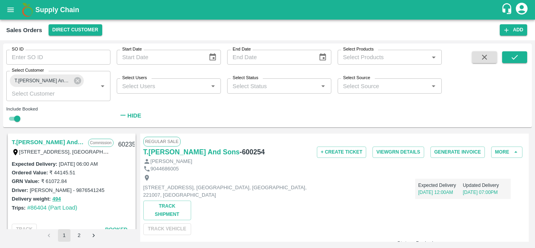
scroll to position [1960, 0]
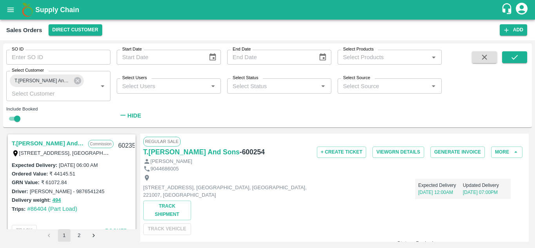
click at [62, 144] on link "T.[PERSON_NAME] And Sons" at bounding box center [48, 143] width 72 height 10
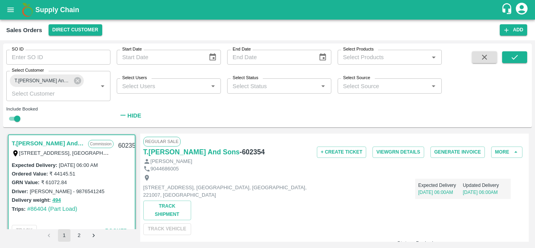
click at [279, 222] on div "Shop No B 27 , , Pahariya fruit mandi, Pahariya , Varanasi, U.P 221007, Varanas…" at bounding box center [334, 203] width 382 height 62
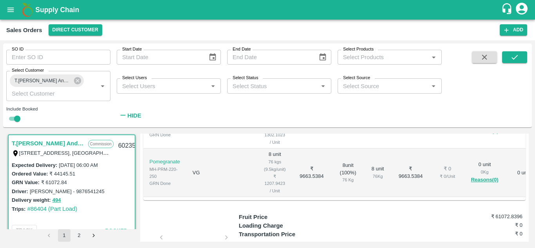
scroll to position [312, 0]
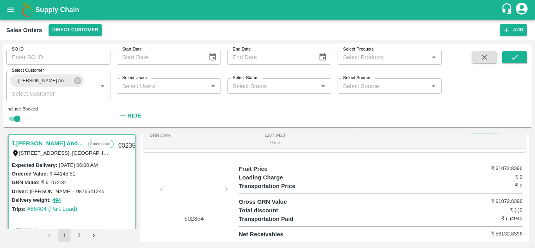
click at [191, 179] on div at bounding box center [194, 191] width 59 height 41
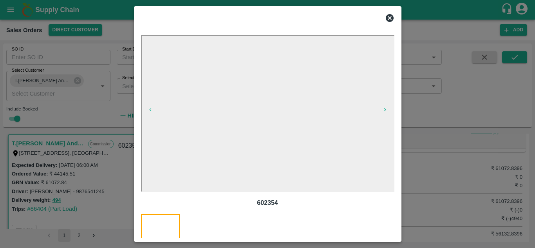
click at [390, 15] on icon at bounding box center [390, 18] width 8 height 8
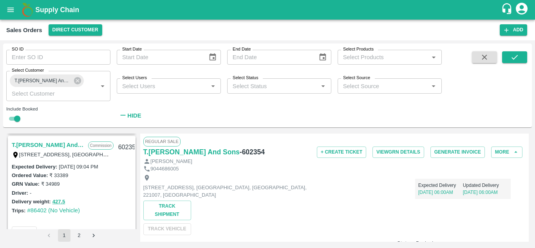
scroll to position [1849, 0]
click at [58, 146] on link "T.[PERSON_NAME] And Sons" at bounding box center [48, 145] width 72 height 10
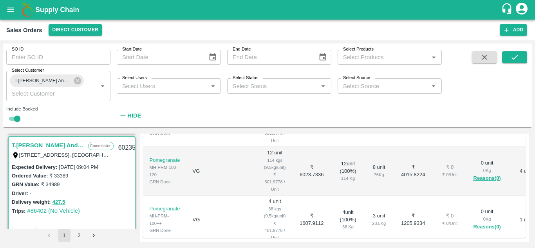
scroll to position [312, 0]
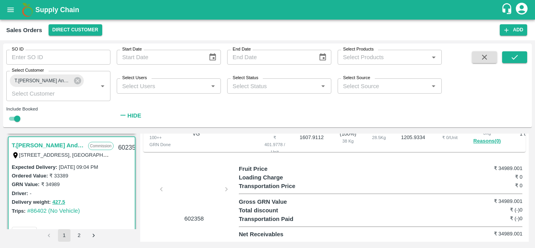
click at [186, 191] on div at bounding box center [194, 191] width 59 height 41
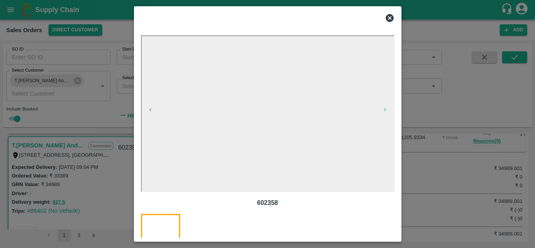
click at [388, 20] on icon at bounding box center [390, 18] width 8 height 8
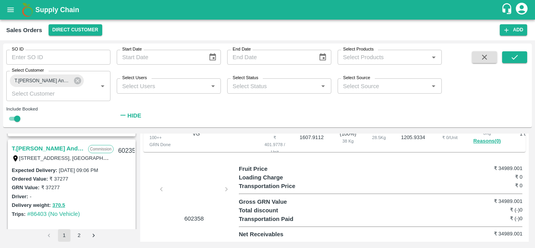
scroll to position [1736, 0]
click at [64, 148] on link "T.[PERSON_NAME] And Sons" at bounding box center [48, 149] width 72 height 10
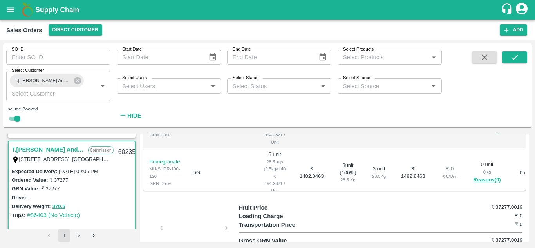
scroll to position [312, 0]
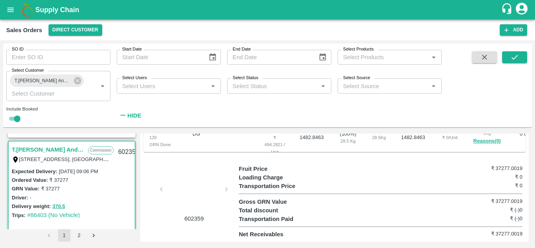
click at [192, 194] on div at bounding box center [194, 191] width 59 height 41
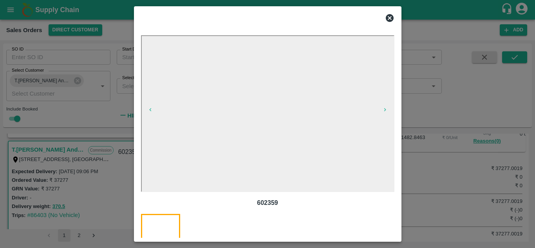
click at [390, 16] on icon at bounding box center [390, 18] width 8 height 8
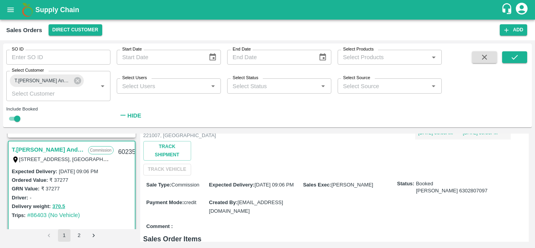
scroll to position [0, 0]
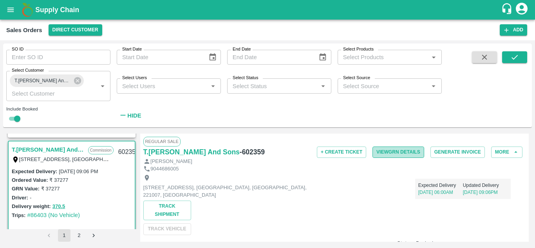
click at [396, 151] on button "View GRN Details" at bounding box center [398, 151] width 52 height 11
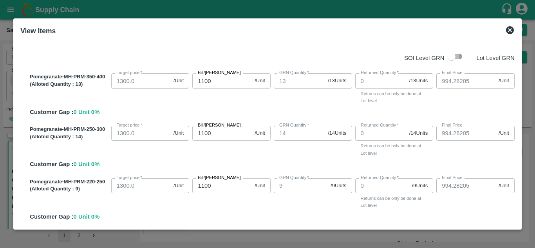
click at [448, 58] on input "checkbox" at bounding box center [451, 56] width 45 height 15
checkbox input "true"
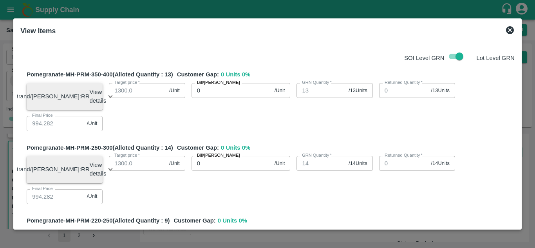
click at [507, 27] on icon at bounding box center [509, 29] width 9 height 9
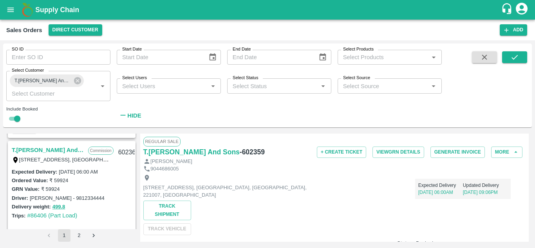
scroll to position [1626, 0]
click at [63, 149] on link "T.[PERSON_NAME] And Sons" at bounding box center [48, 150] width 72 height 10
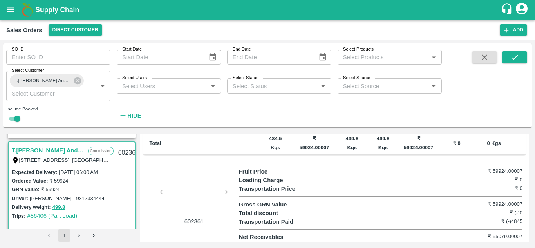
scroll to position [306, 0]
click at [196, 177] on div at bounding box center [194, 193] width 59 height 41
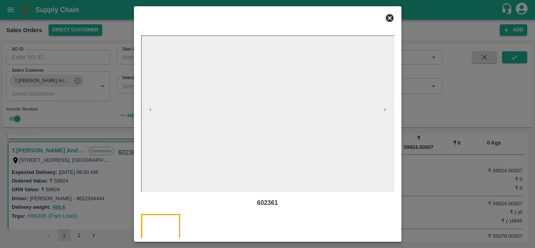
click at [389, 19] on icon at bounding box center [390, 18] width 8 height 8
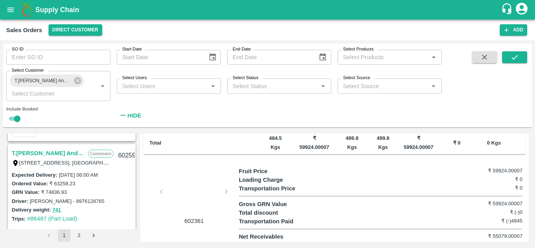
scroll to position [1514, 0]
click at [63, 151] on link "T.[PERSON_NAME] And Sons" at bounding box center [48, 153] width 72 height 10
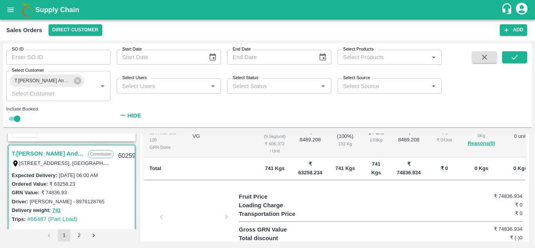
scroll to position [312, 0]
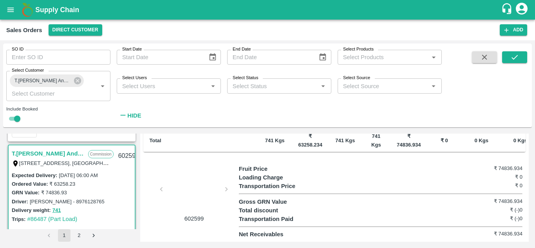
click at [202, 176] on div at bounding box center [194, 191] width 59 height 41
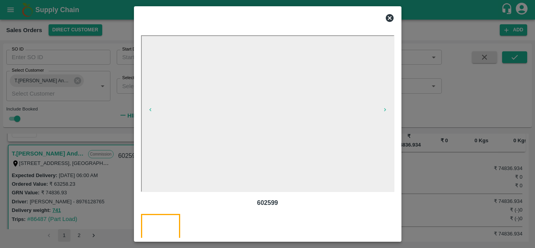
click at [390, 16] on icon at bounding box center [390, 18] width 8 height 8
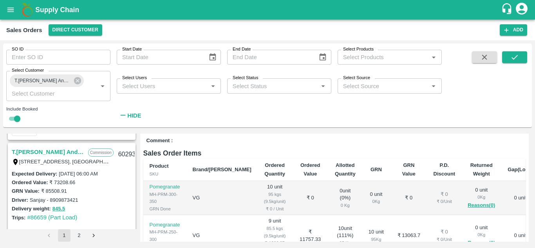
scroll to position [1396, 0]
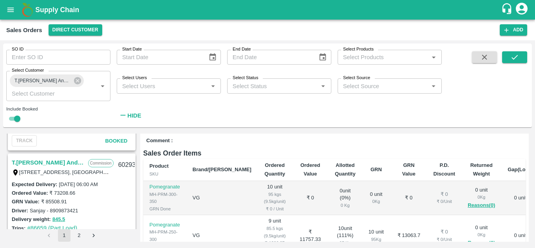
click at [61, 162] on link "T.[PERSON_NAME] And Sons" at bounding box center [48, 162] width 72 height 10
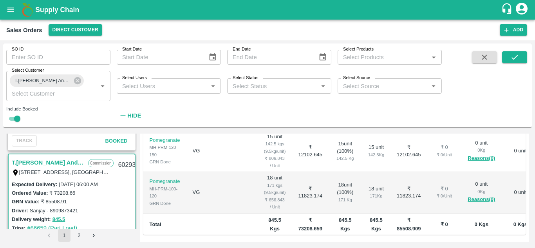
scroll to position [170, 0]
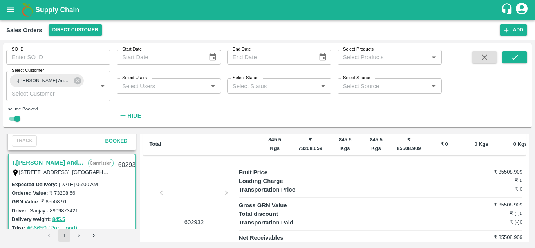
click at [251, 208] on p "Gross GRN Value" at bounding box center [274, 205] width 71 height 9
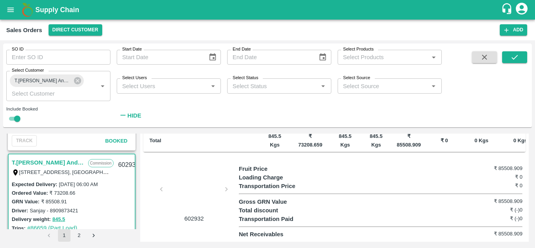
click at [215, 203] on div at bounding box center [194, 191] width 59 height 41
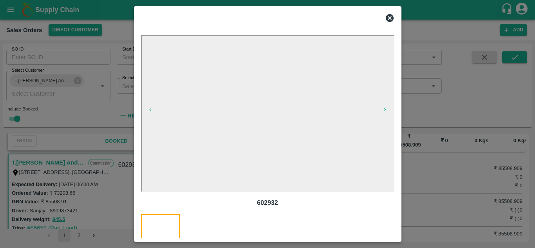
click at [391, 16] on icon at bounding box center [389, 17] width 9 height 9
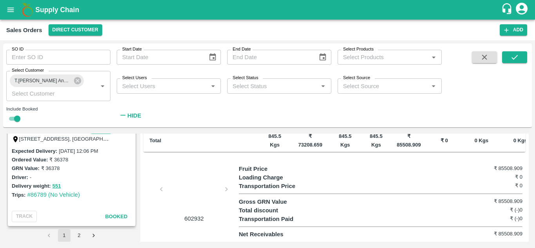
scroll to position [1300, 0]
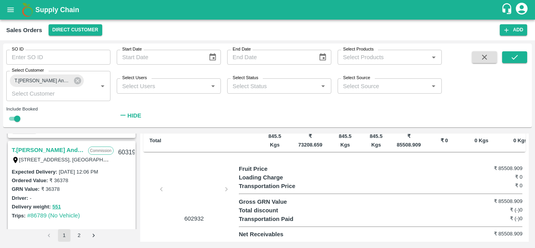
click at [58, 147] on link "T.[PERSON_NAME] And Sons" at bounding box center [48, 150] width 72 height 10
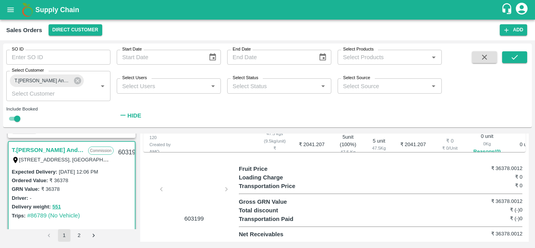
scroll to position [310, 0]
click at [180, 183] on div at bounding box center [194, 191] width 59 height 41
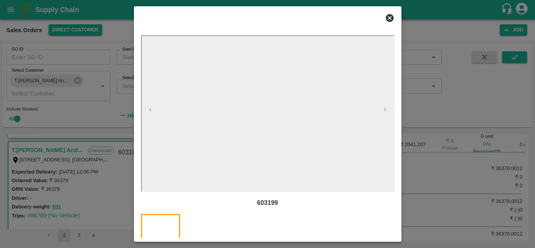
click at [390, 17] on icon at bounding box center [389, 17] width 9 height 9
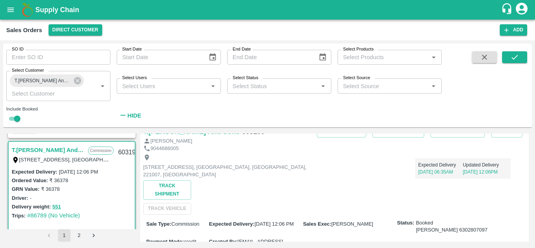
scroll to position [0, 0]
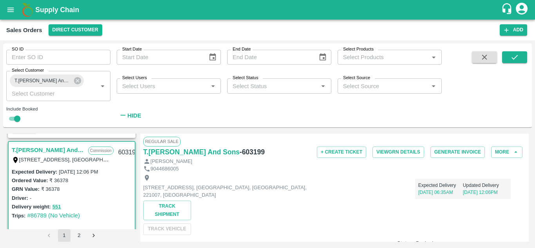
click at [249, 152] on h6 "- 603199" at bounding box center [252, 151] width 25 height 11
copy h6 "603199"
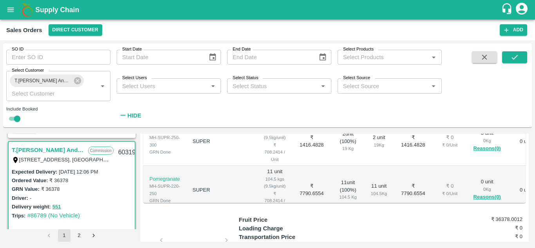
scroll to position [312, 0]
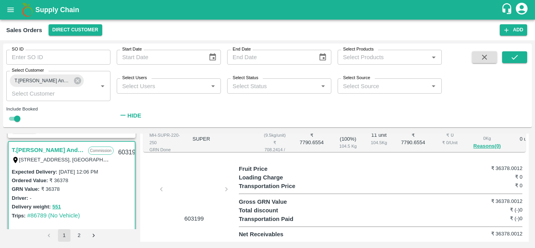
click at [189, 183] on div at bounding box center [194, 191] width 59 height 41
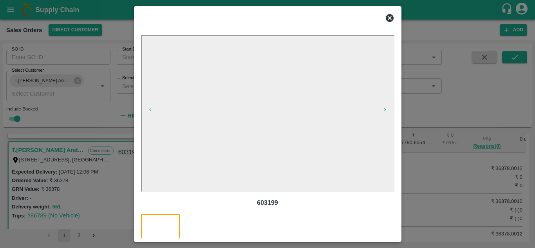
click at [386, 20] on icon at bounding box center [390, 18] width 8 height 8
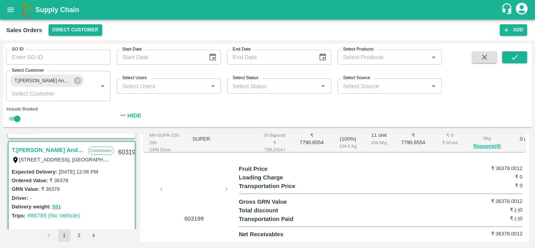
click at [190, 182] on div at bounding box center [194, 191] width 59 height 41
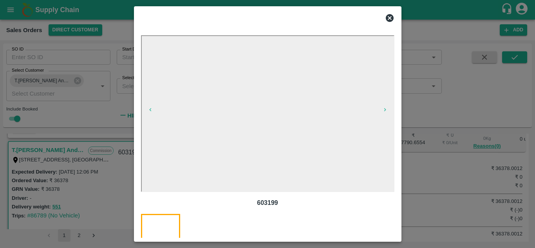
click at [387, 21] on icon at bounding box center [390, 18] width 8 height 8
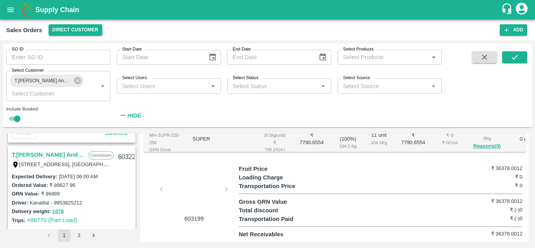
scroll to position [1186, 0]
click at [61, 156] on link "T.[PERSON_NAME] And Sons" at bounding box center [48, 155] width 72 height 10
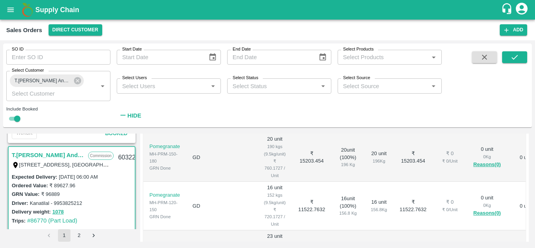
scroll to position [312, 0]
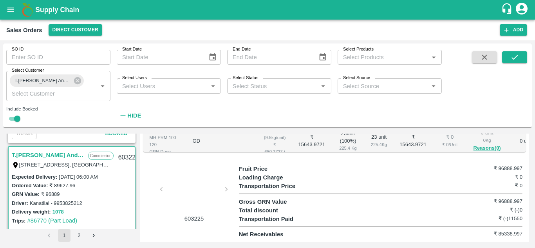
click at [190, 183] on div at bounding box center [194, 191] width 59 height 41
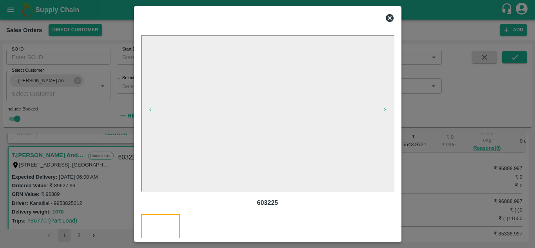
click at [389, 18] on icon at bounding box center [389, 17] width 9 height 9
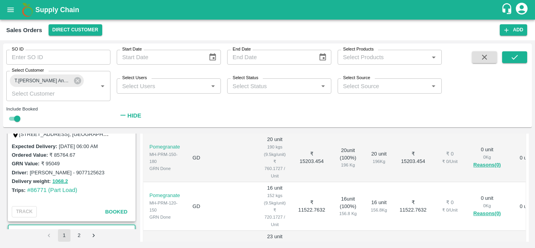
scroll to position [1081, 0]
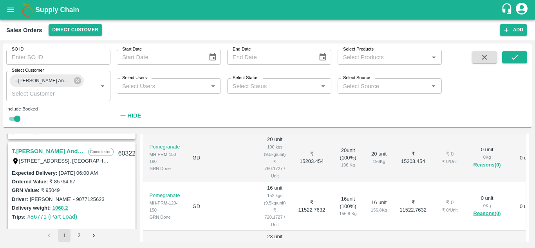
click at [61, 146] on link "T.[PERSON_NAME] And Sons" at bounding box center [48, 151] width 72 height 10
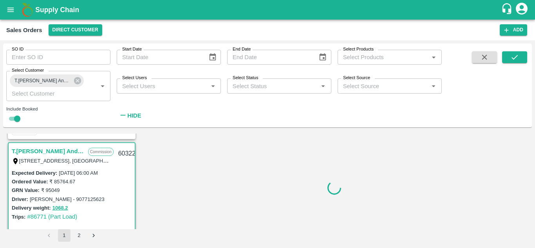
click at [289, 192] on div at bounding box center [334, 187] width 389 height 108
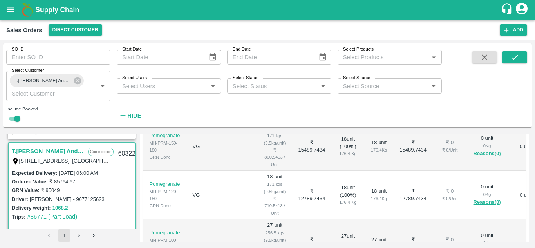
scroll to position [312, 0]
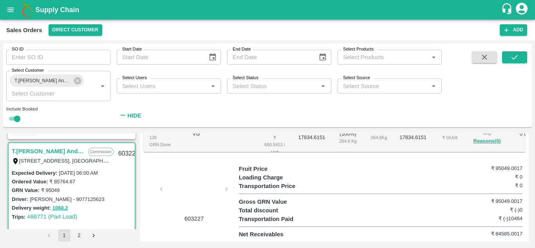
click at [182, 178] on div at bounding box center [194, 191] width 59 height 41
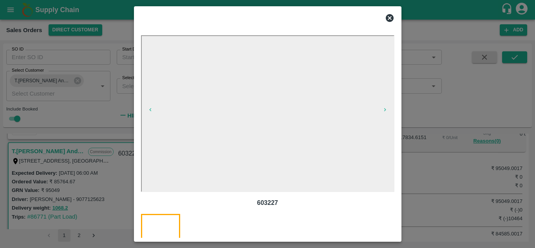
click at [386, 18] on icon at bounding box center [390, 18] width 8 height 8
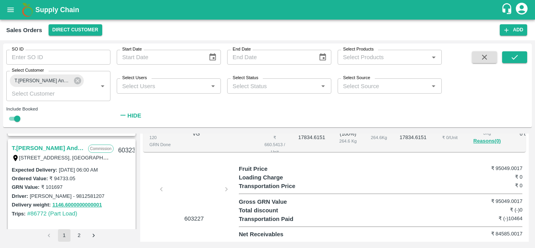
scroll to position [975, 0]
click at [66, 145] on link "T.[PERSON_NAME] And Sons" at bounding box center [48, 148] width 72 height 10
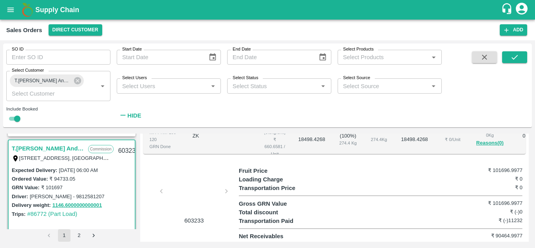
scroll to position [312, 0]
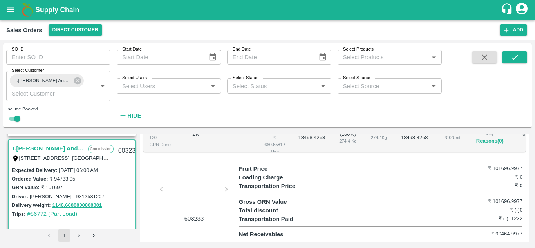
click at [173, 191] on div at bounding box center [194, 191] width 59 height 41
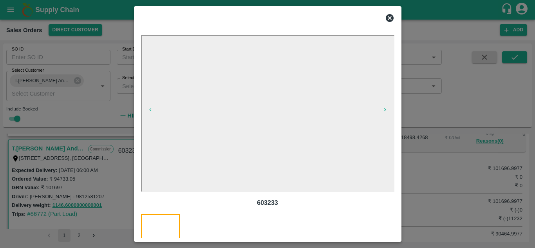
click at [468, 173] on div at bounding box center [267, 124] width 535 height 248
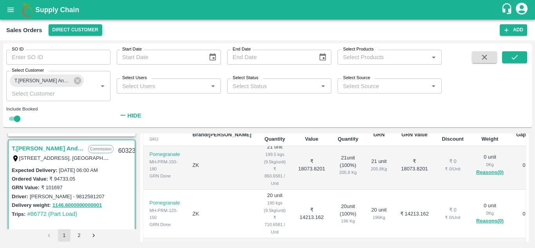
scroll to position [180, 0]
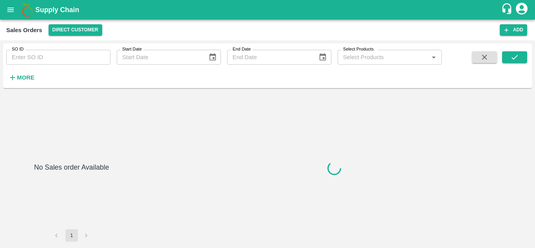
type input "600254"
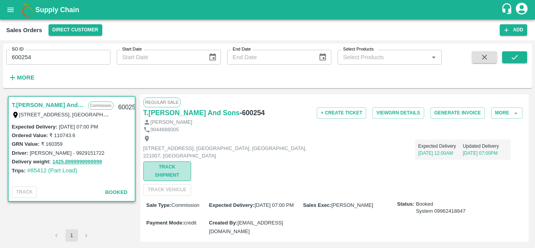
click at [173, 177] on button "Track Shipment" at bounding box center [167, 171] width 48 height 20
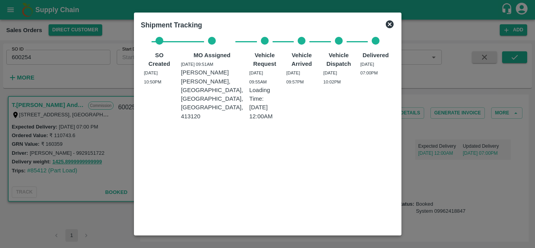
click at [388, 23] on icon at bounding box center [389, 24] width 9 height 9
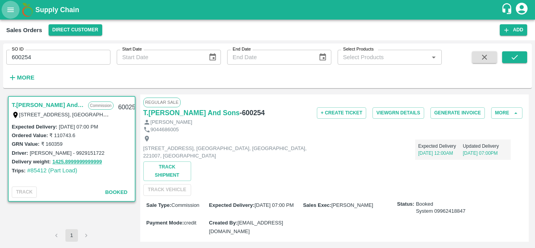
click at [10, 7] on icon "open drawer" at bounding box center [10, 9] width 9 height 9
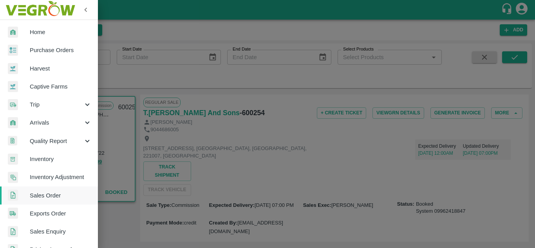
click at [45, 105] on span "Trip" at bounding box center [56, 104] width 53 height 9
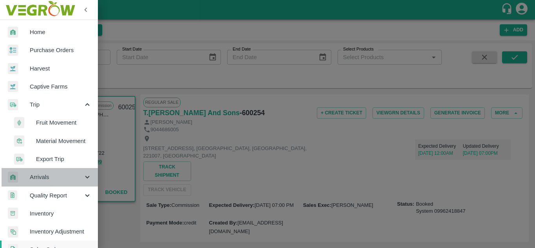
click at [55, 184] on div "Arrivals" at bounding box center [49, 177] width 98 height 18
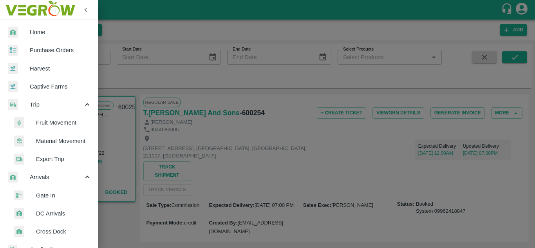
click at [65, 125] on span "Fruit Movement" at bounding box center [64, 122] width 56 height 9
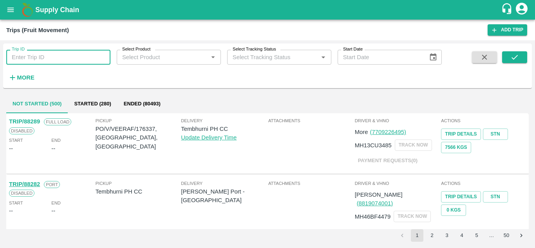
click at [76, 59] on input "Trip ID" at bounding box center [58, 57] width 104 height 15
click at [47, 56] on input "Trip ID" at bounding box center [58, 57] width 104 height 15
paste input "85412"
type input "85412"
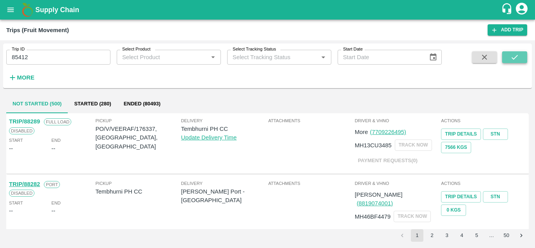
click at [516, 60] on icon "submit" at bounding box center [514, 57] width 9 height 9
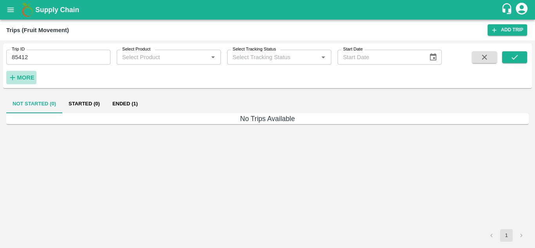
click at [24, 77] on strong "More" at bounding box center [26, 77] width 18 height 6
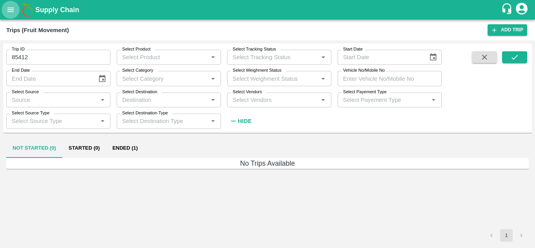
click at [12, 12] on icon "open drawer" at bounding box center [10, 9] width 9 height 9
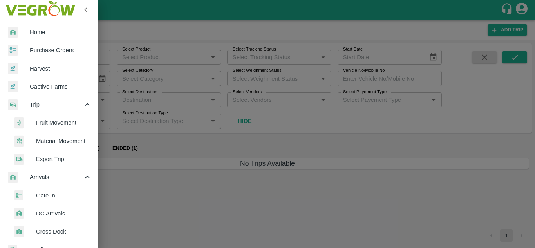
click at [61, 142] on span "Material Movement" at bounding box center [64, 141] width 56 height 9
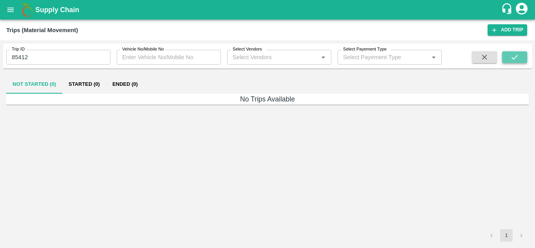
click at [514, 54] on icon "submit" at bounding box center [514, 57] width 9 height 9
click at [14, 16] on button "open drawer" at bounding box center [11, 10] width 18 height 18
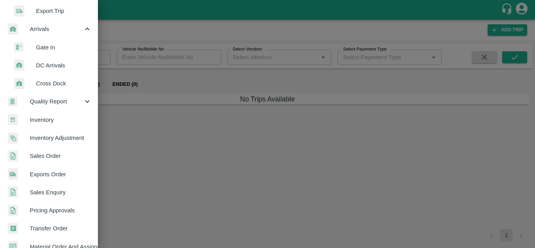
scroll to position [151, 0]
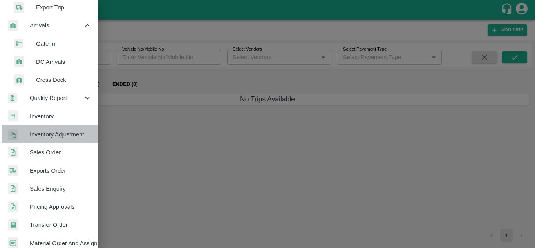
click at [53, 133] on span "Inventory Adjustment" at bounding box center [61, 134] width 62 height 9
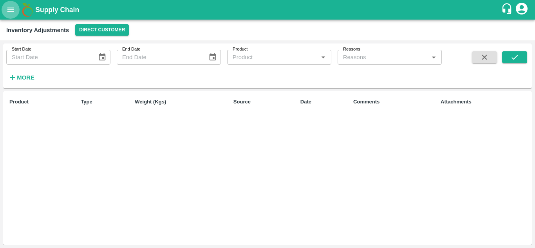
click at [6, 7] on icon "open drawer" at bounding box center [10, 9] width 9 height 9
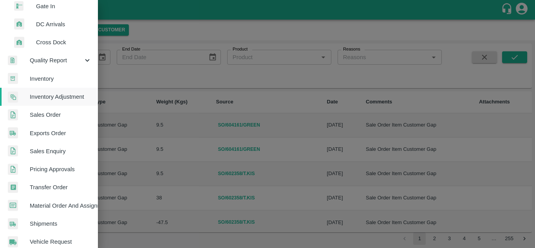
scroll to position [189, 0]
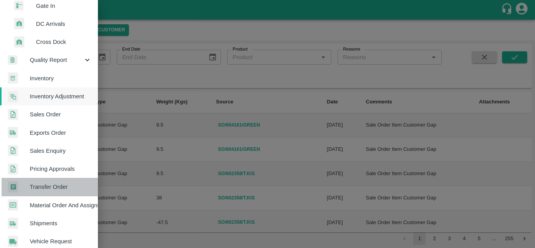
click at [60, 189] on span "Transfer Order" at bounding box center [61, 186] width 62 height 9
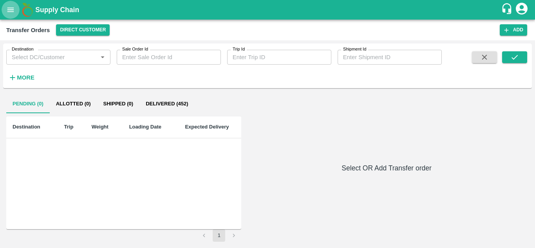
click at [9, 16] on button "open drawer" at bounding box center [11, 10] width 18 height 18
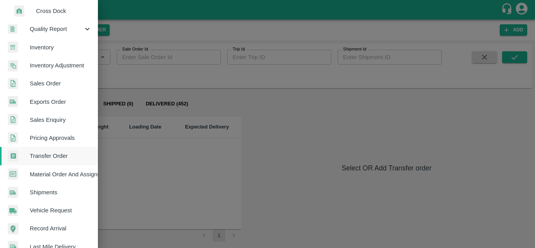
scroll to position [224, 0]
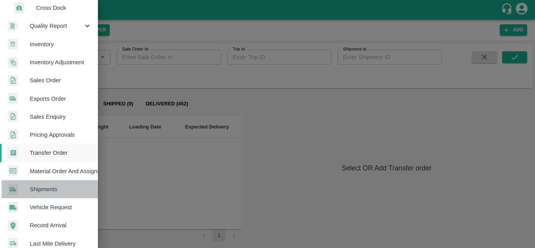
click at [52, 190] on span "Shipments" at bounding box center [61, 189] width 62 height 9
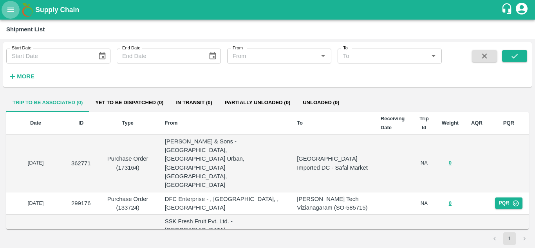
click at [10, 13] on icon "open drawer" at bounding box center [10, 9] width 9 height 9
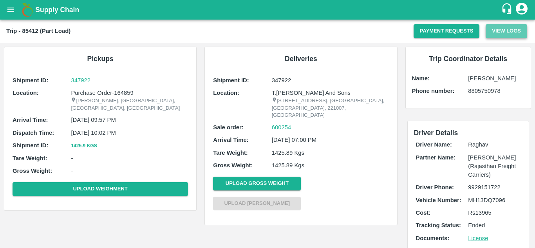
click at [510, 34] on button "View Logs" at bounding box center [505, 31] width 41 height 14
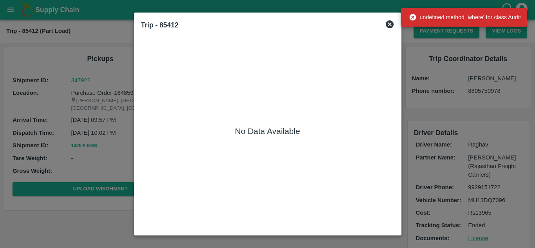
click at [388, 23] on icon at bounding box center [389, 24] width 9 height 9
